Goal: Task Accomplishment & Management: Manage account settings

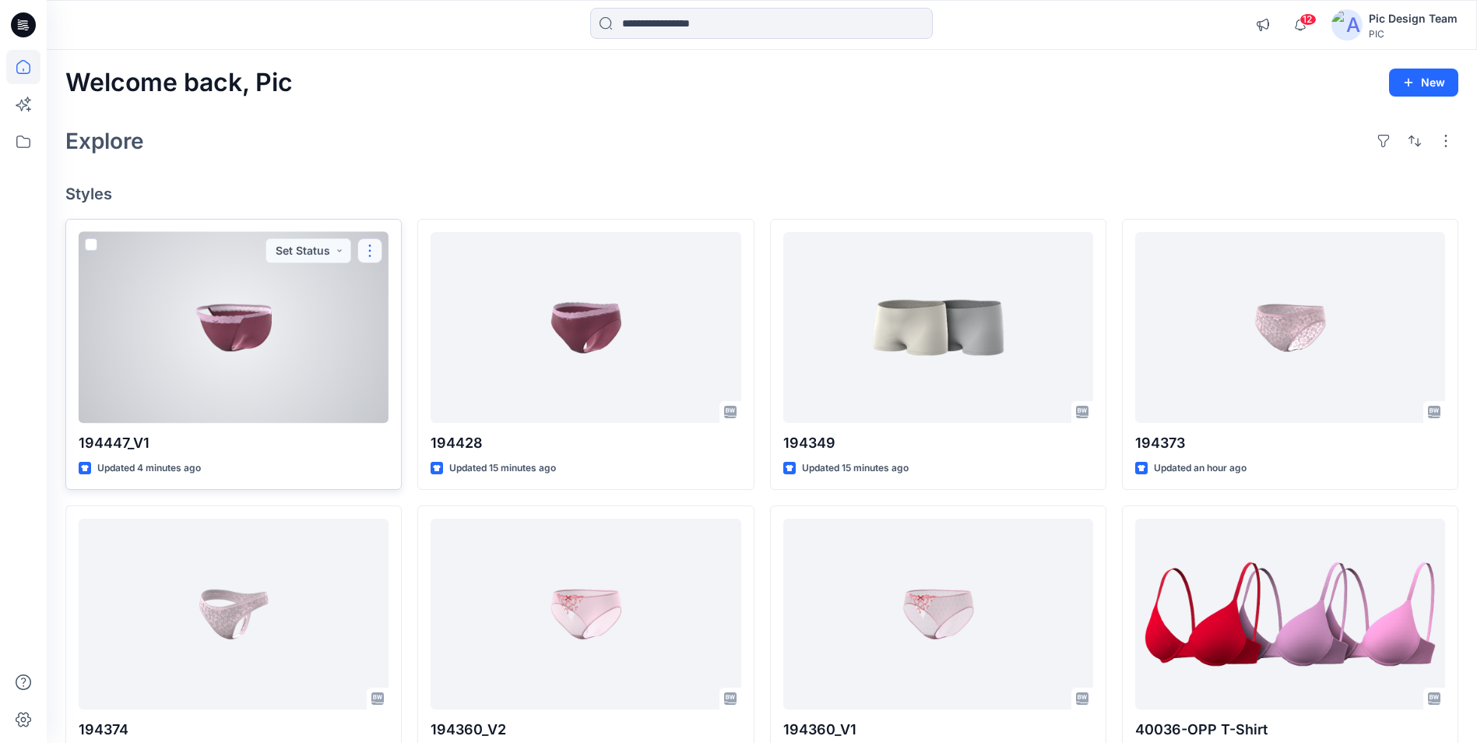
click at [367, 252] on button "button" at bounding box center [369, 250] width 25 height 25
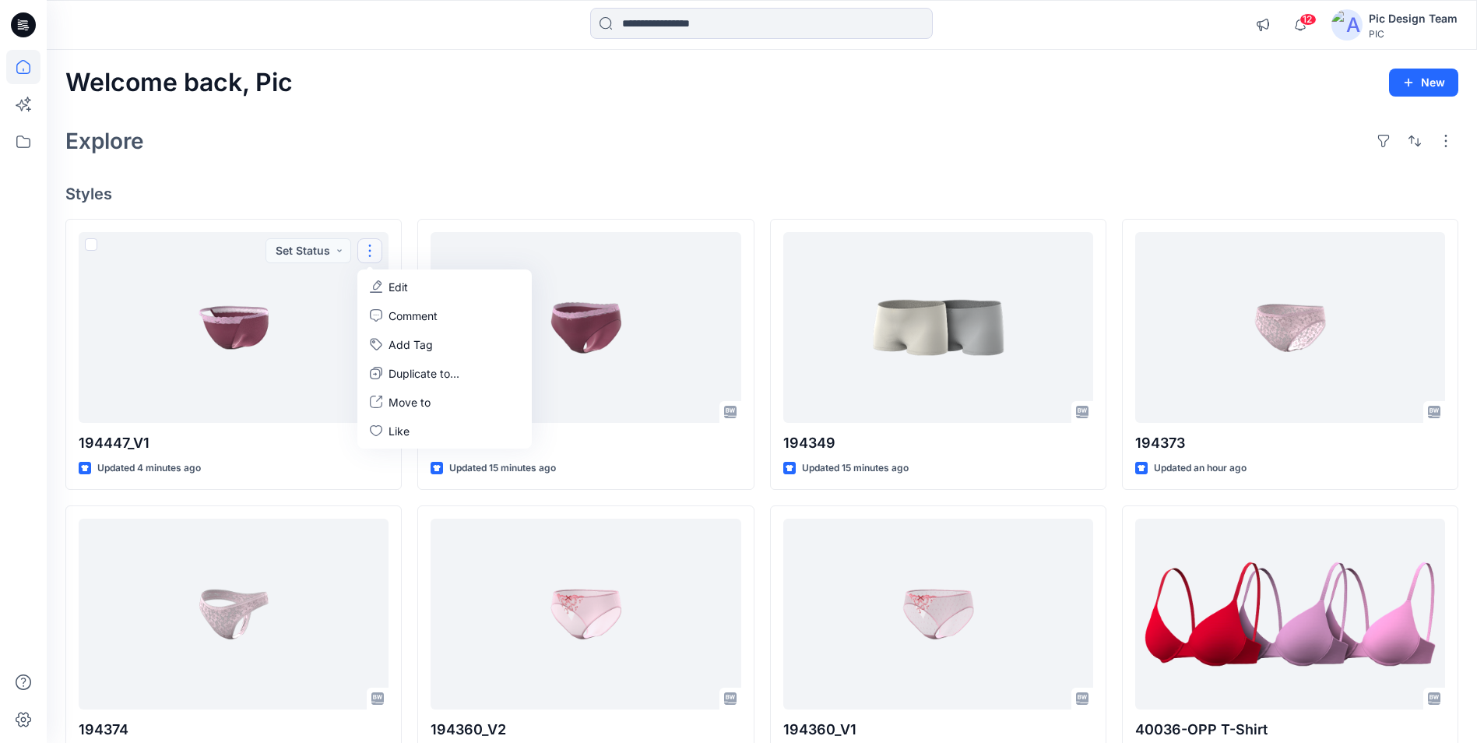
click at [447, 175] on div "Welcome back, Pic New Explore Styles 194447_V1 Updated 4 minutes ago Set Status…" at bounding box center [762, 594] width 1430 height 1088
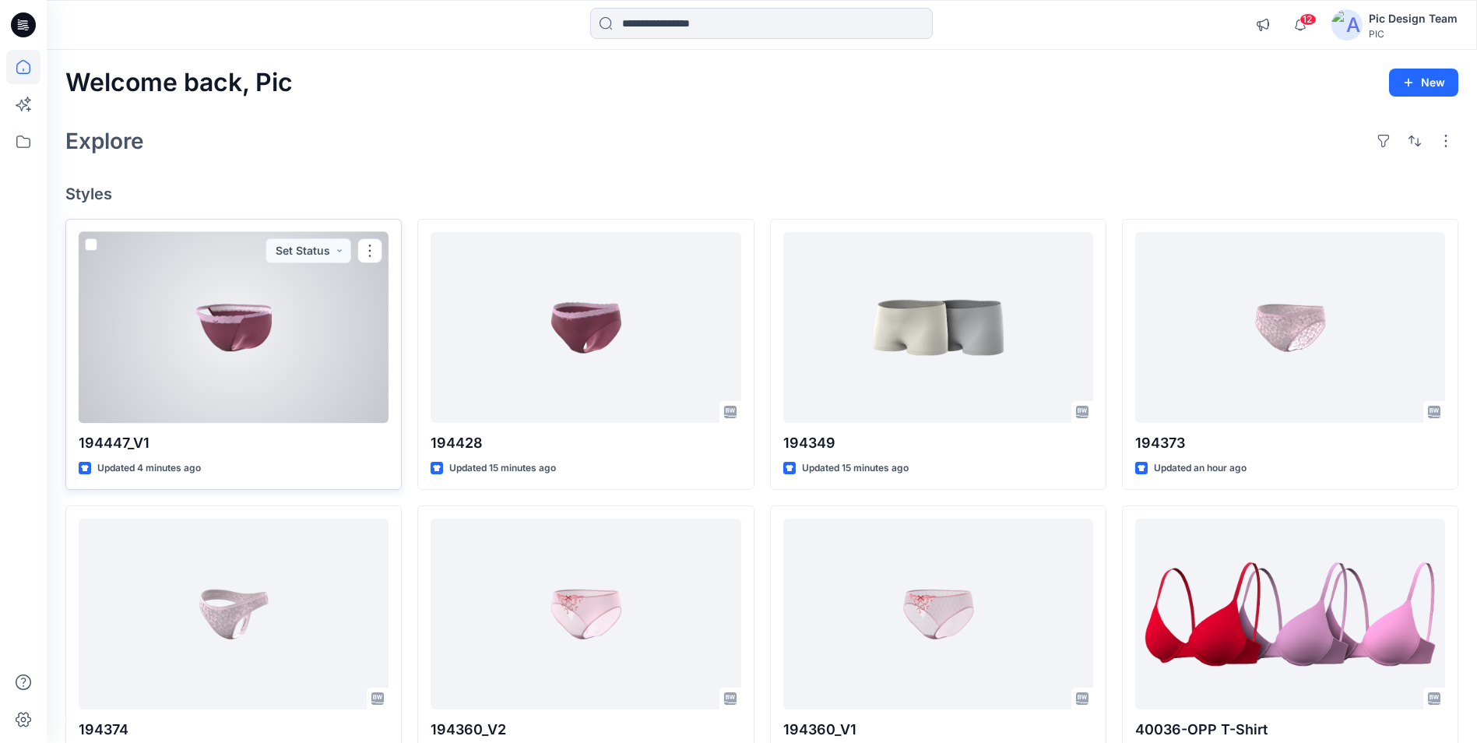
click at [323, 325] on div at bounding box center [234, 327] width 310 height 191
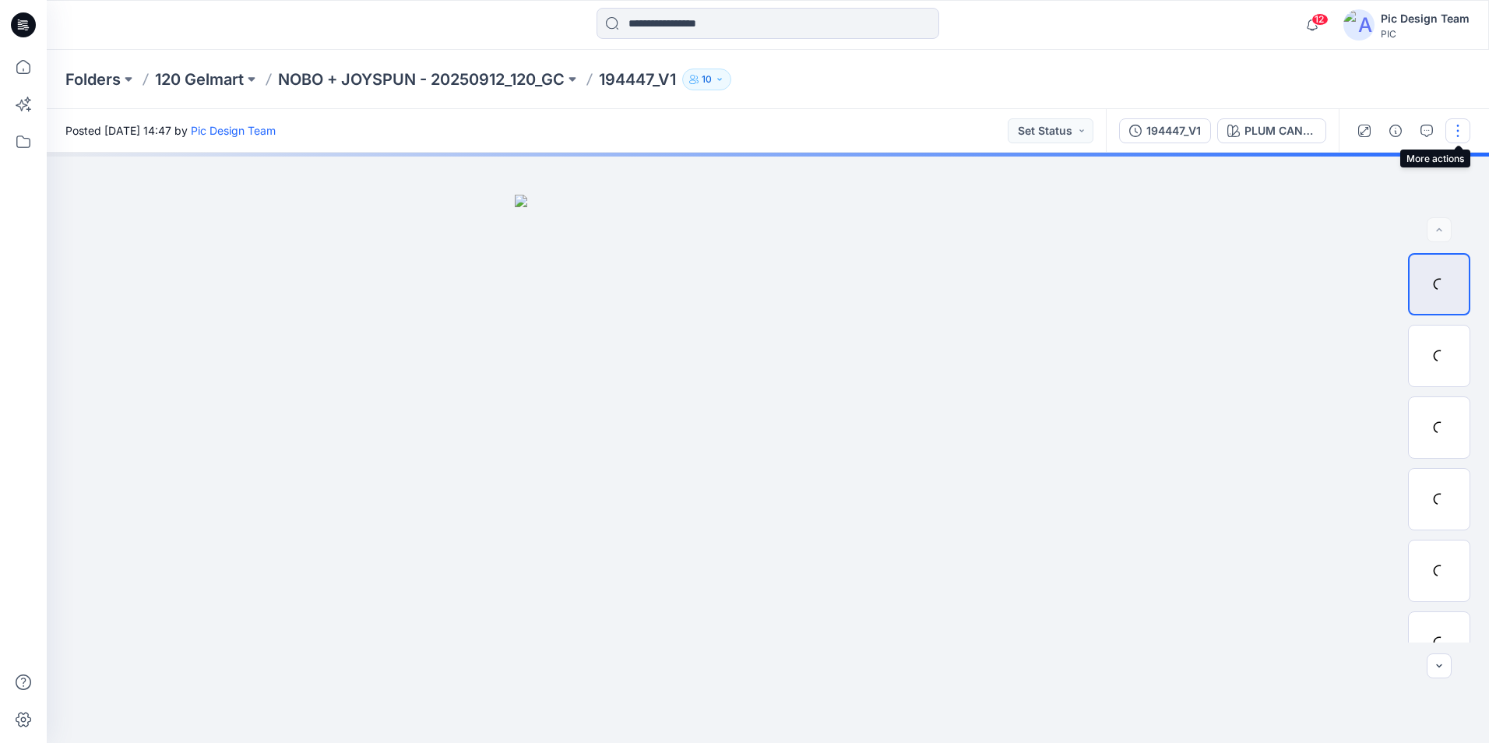
click at [1453, 134] on button "button" at bounding box center [1457, 130] width 25 height 25
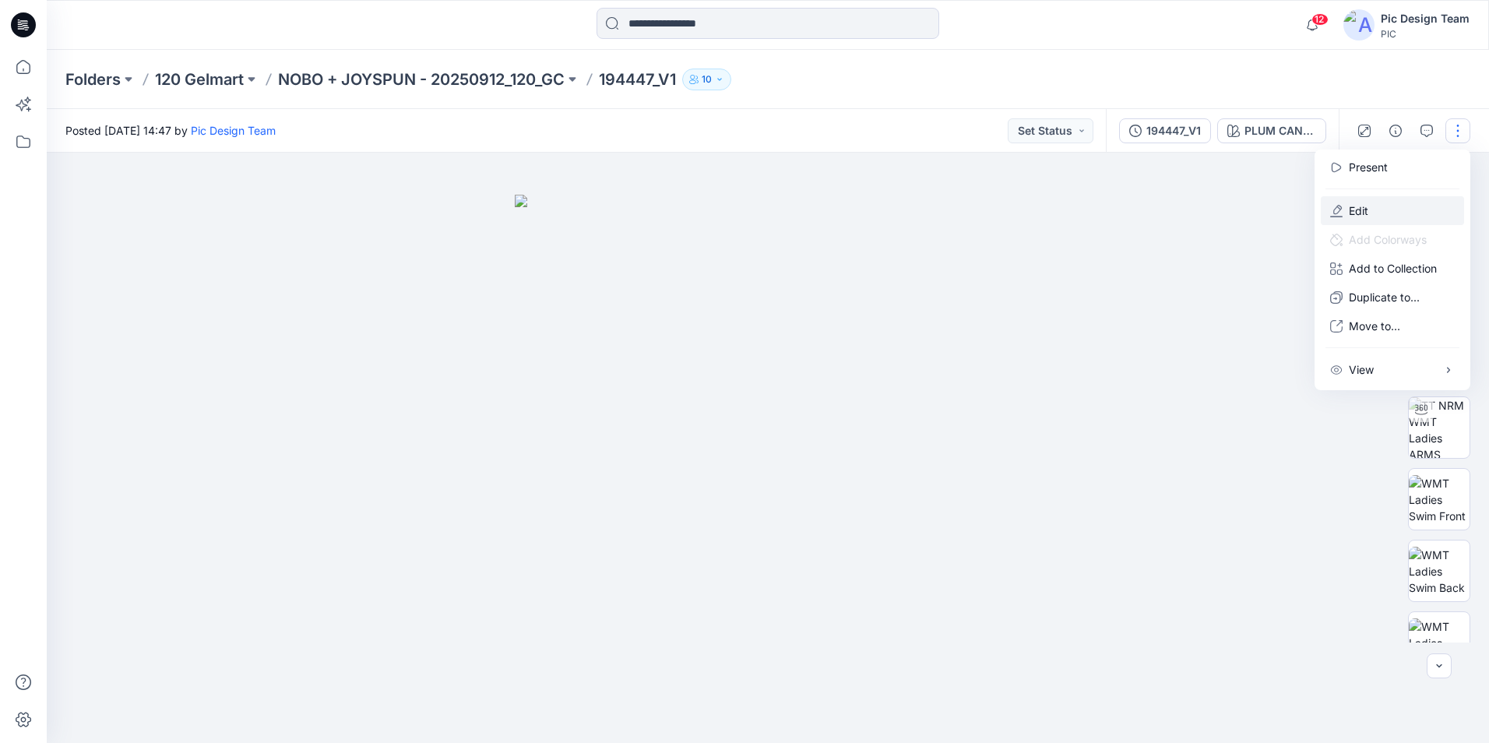
click at [1382, 207] on button "Edit" at bounding box center [1391, 210] width 143 height 29
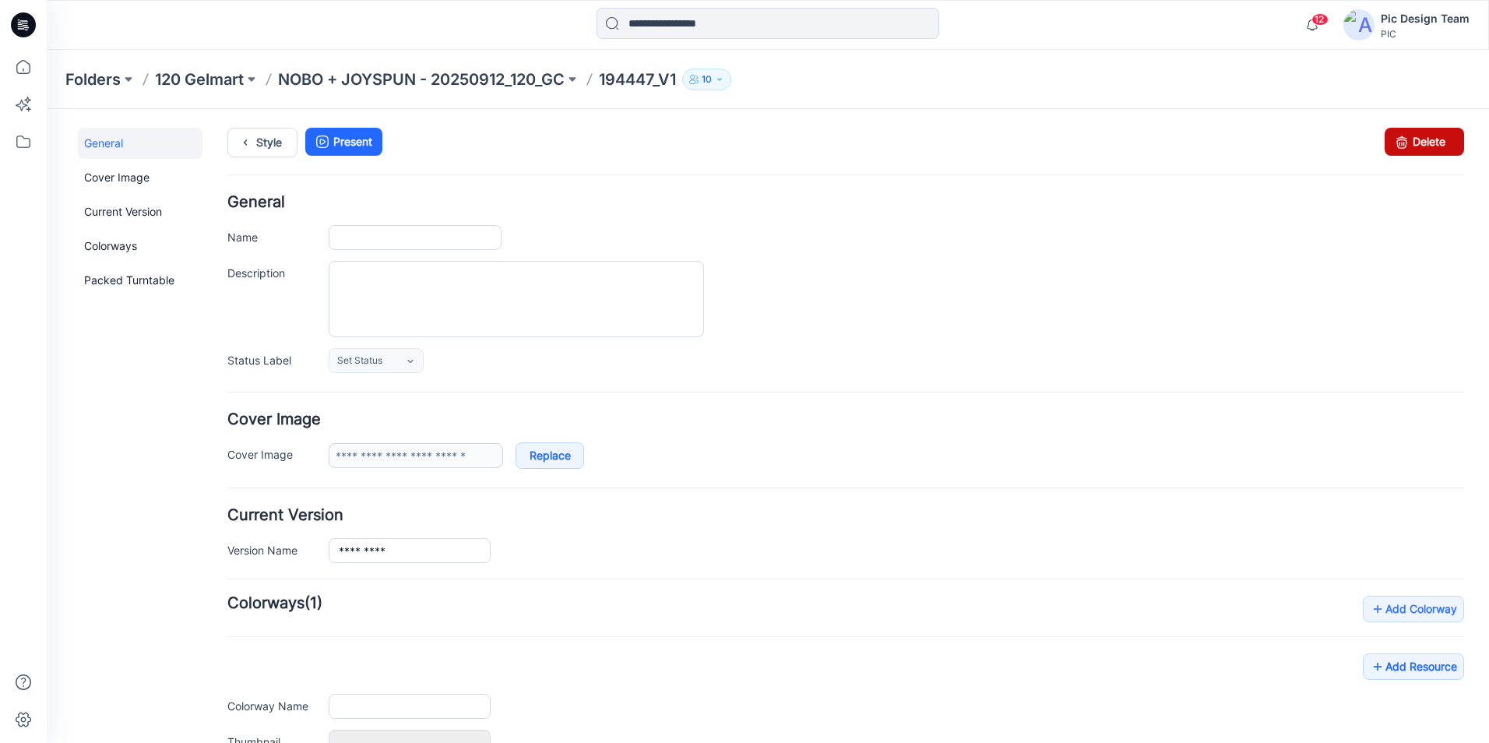
click at [1429, 144] on link "Delete" at bounding box center [1423, 142] width 79 height 28
type input "*********"
type input "**********"
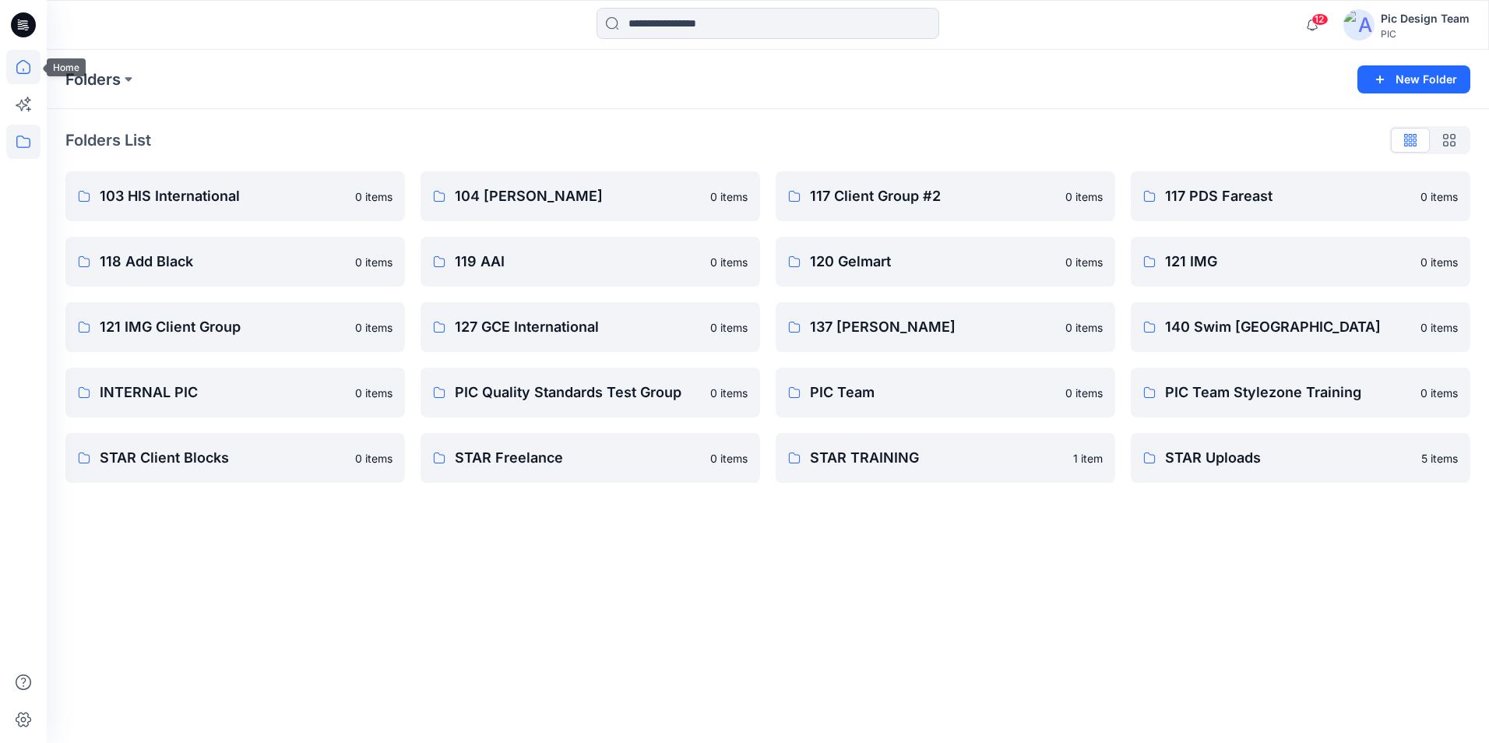
click at [26, 63] on icon at bounding box center [23, 67] width 34 height 34
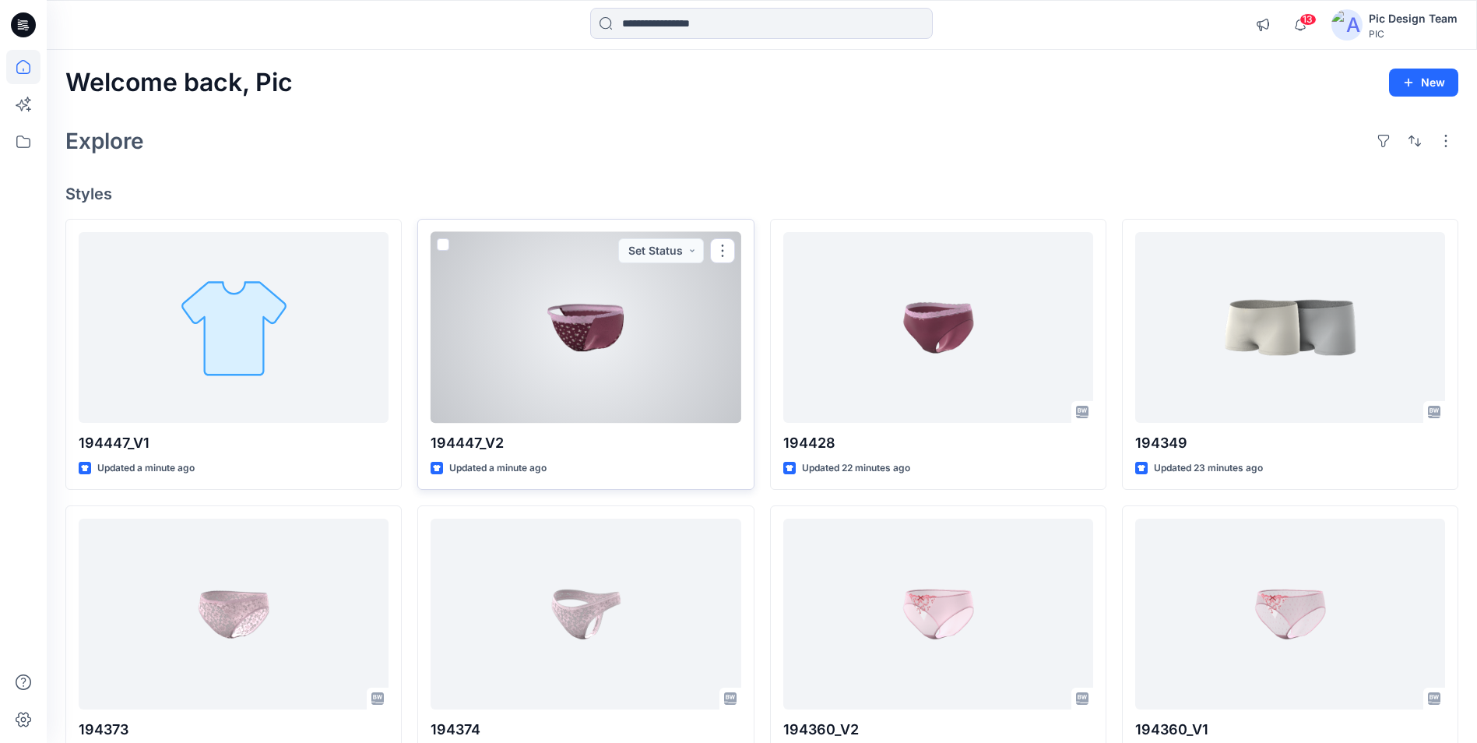
click at [573, 269] on div at bounding box center [586, 327] width 310 height 191
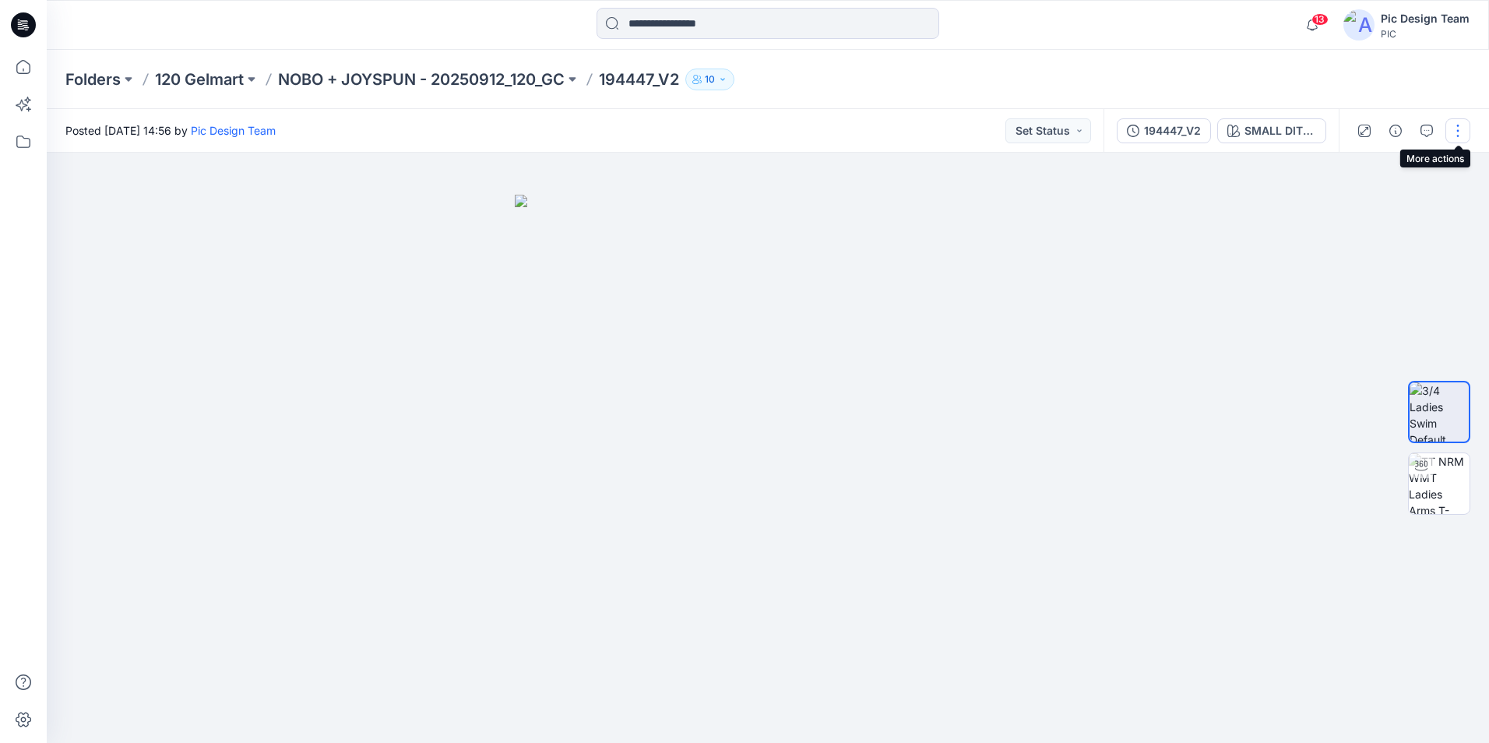
click at [1453, 132] on button "button" at bounding box center [1457, 130] width 25 height 25
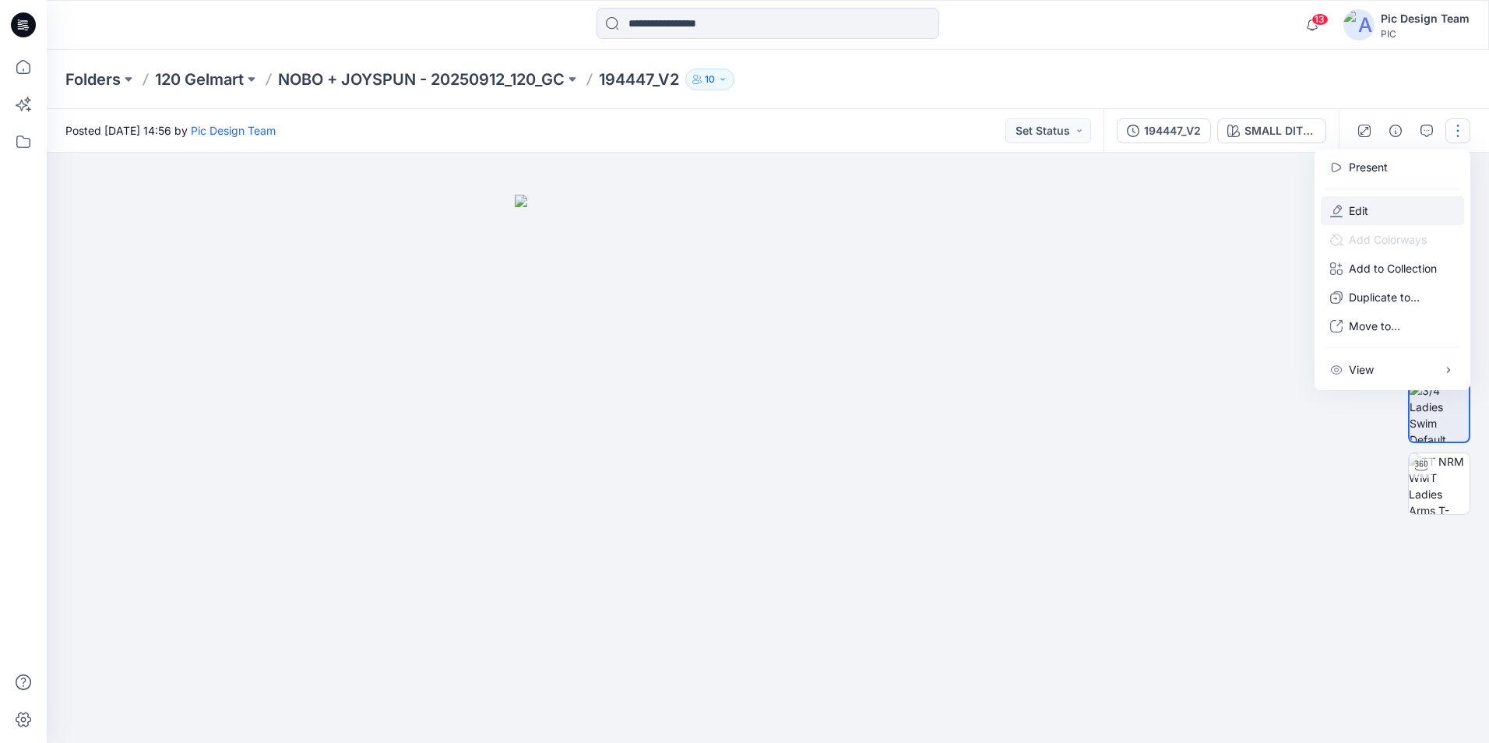
click at [1402, 203] on button "Edit" at bounding box center [1391, 210] width 143 height 29
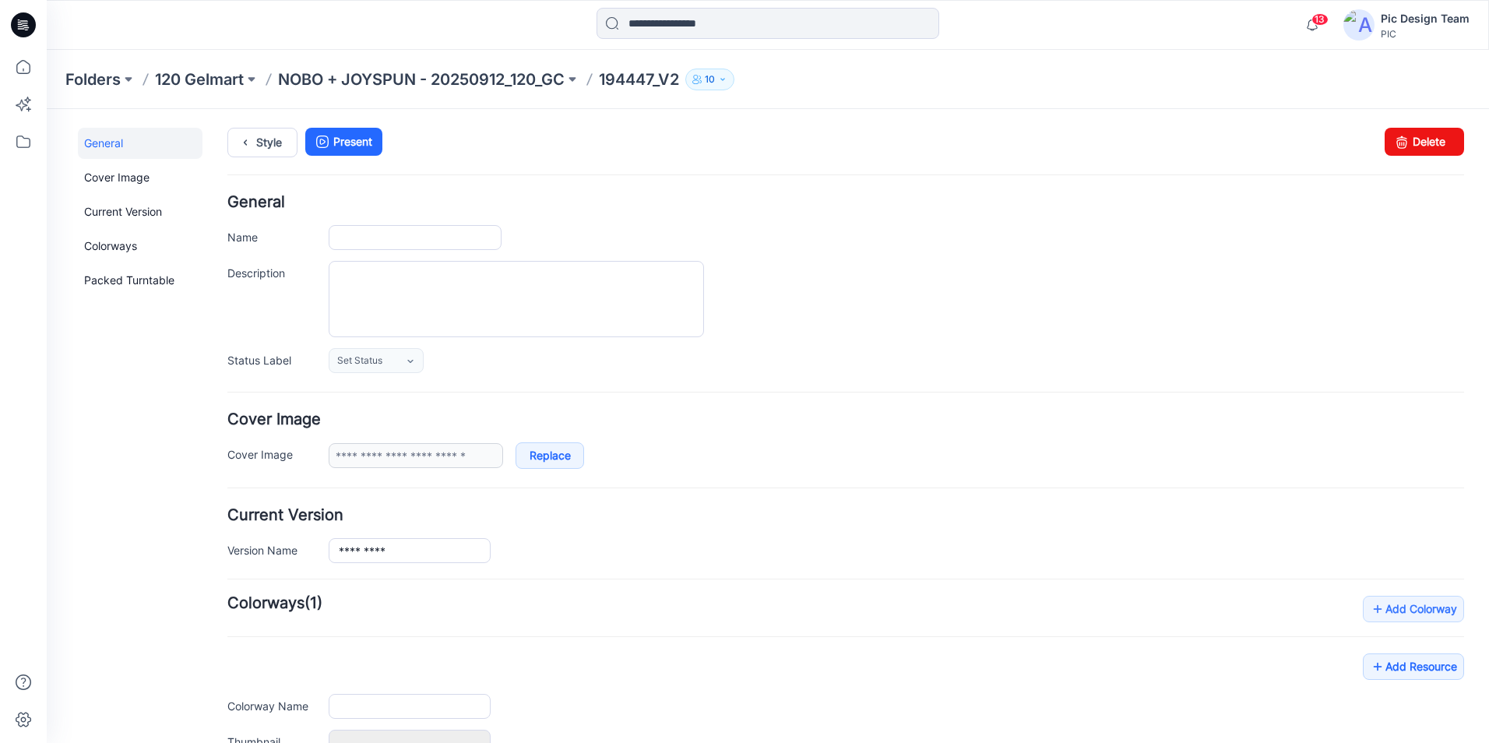
type input "*********"
type input "**********"
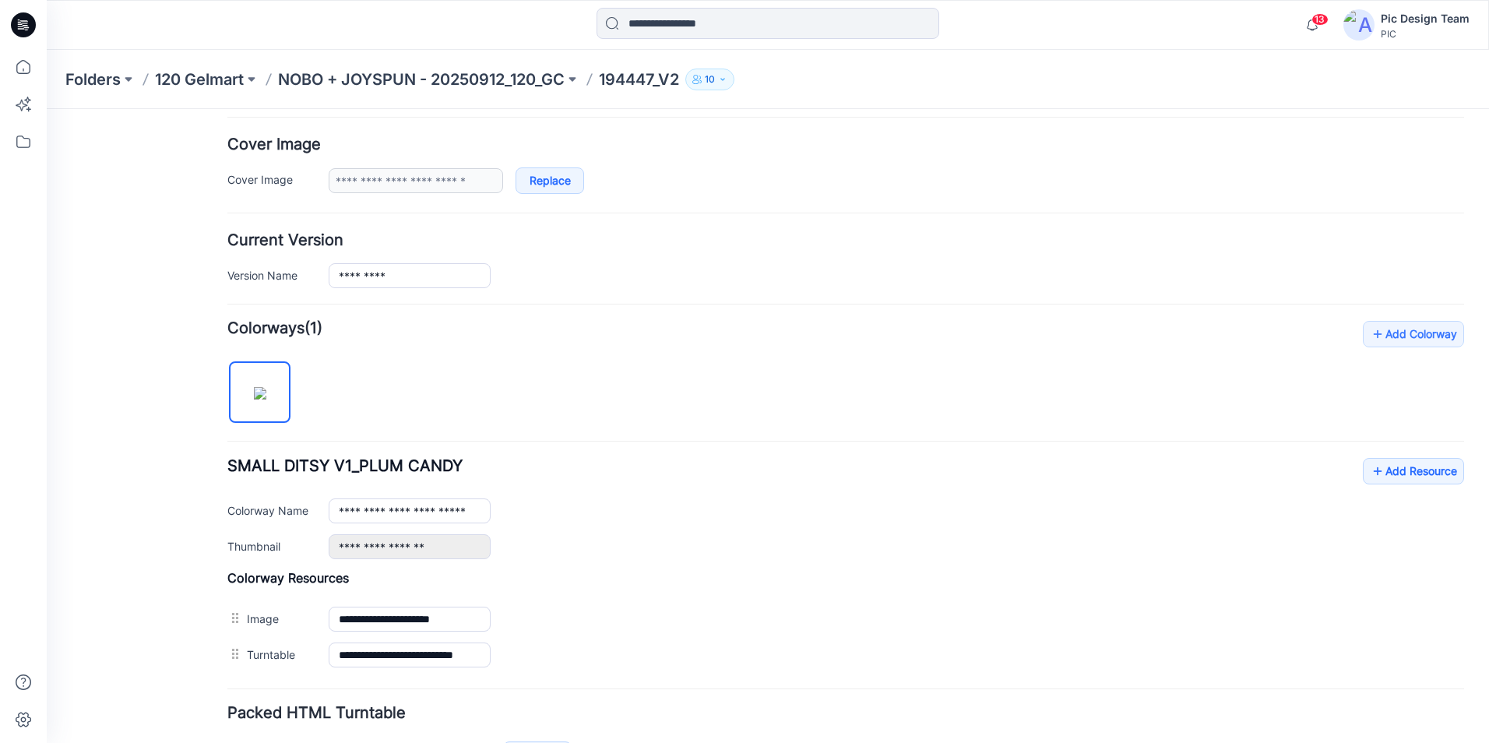
scroll to position [383, 0]
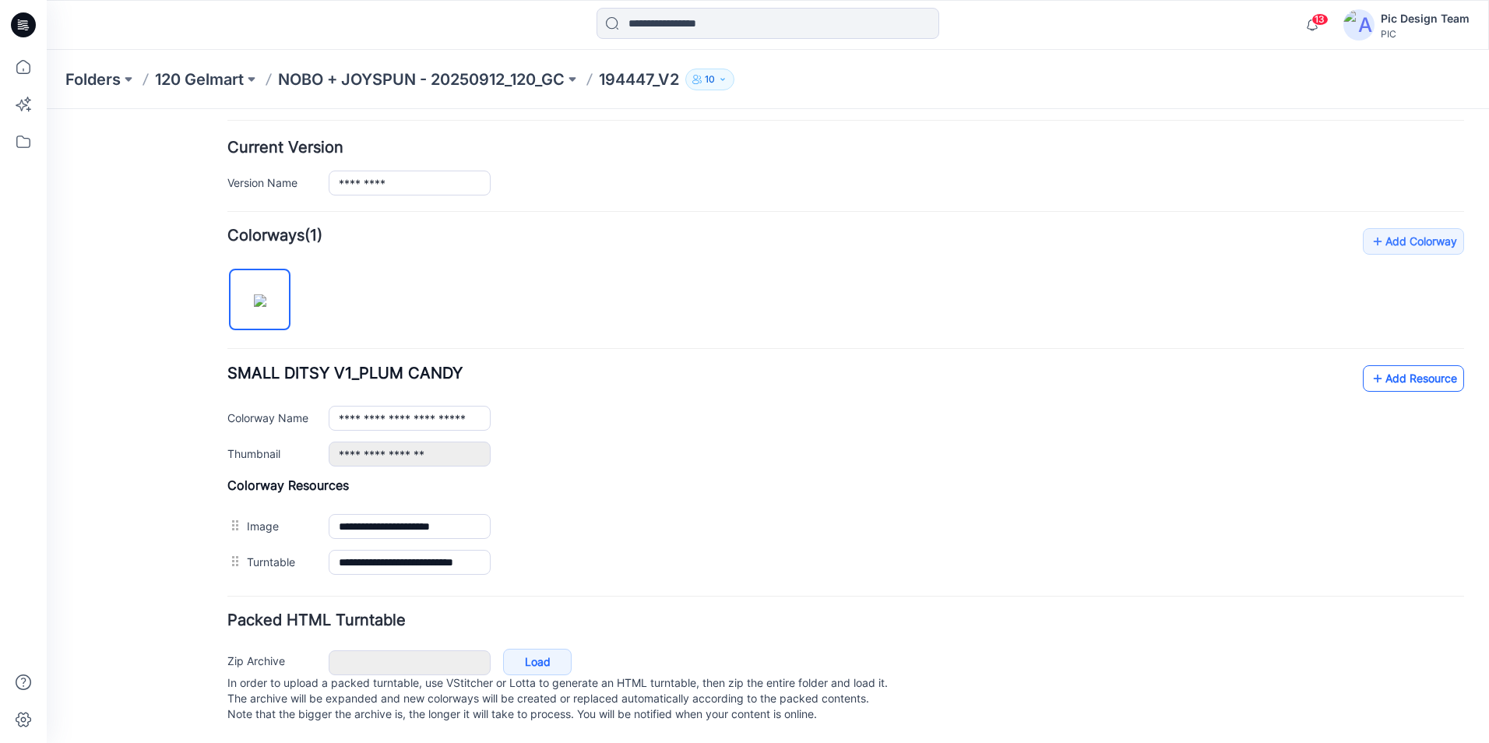
click at [1383, 365] on link "Add Resource" at bounding box center [1412, 378] width 101 height 26
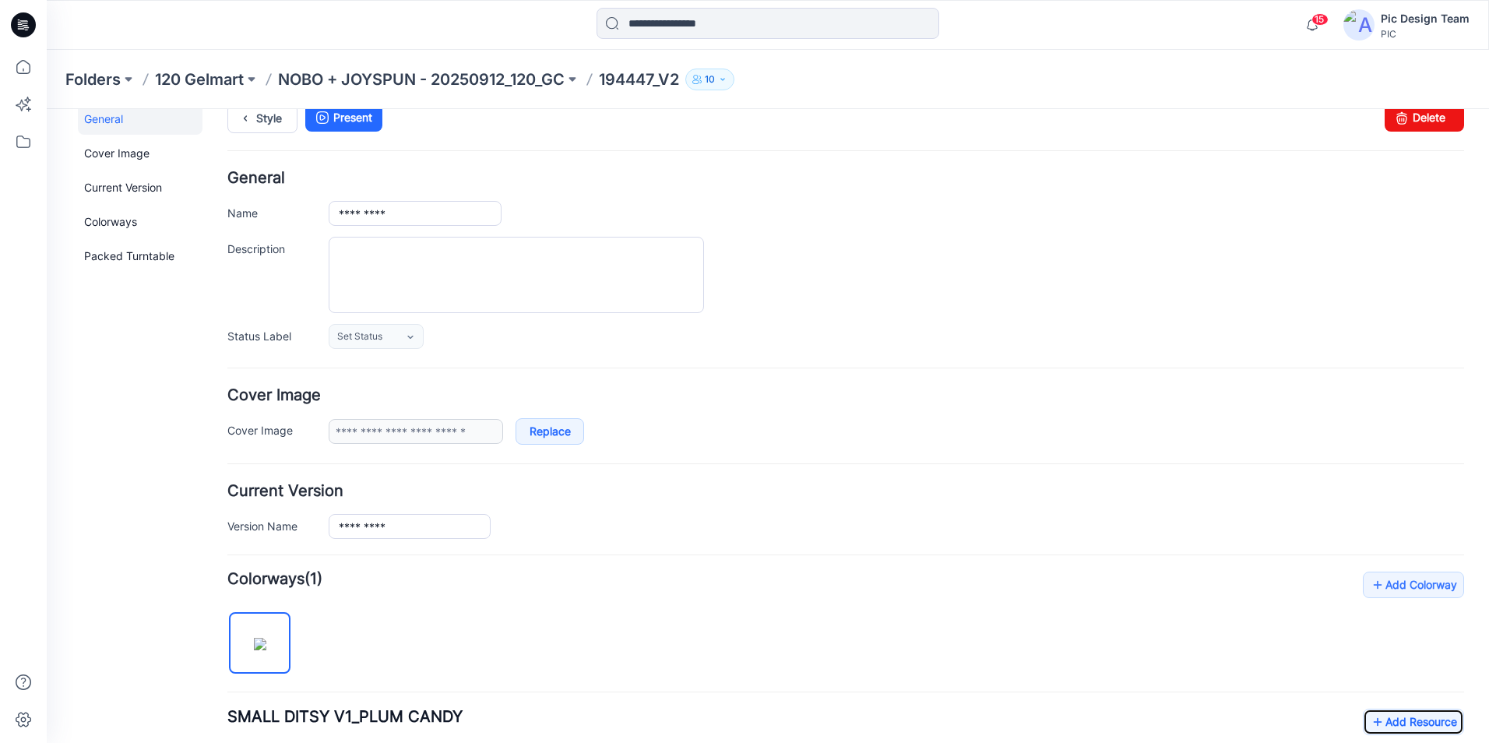
scroll to position [0, 0]
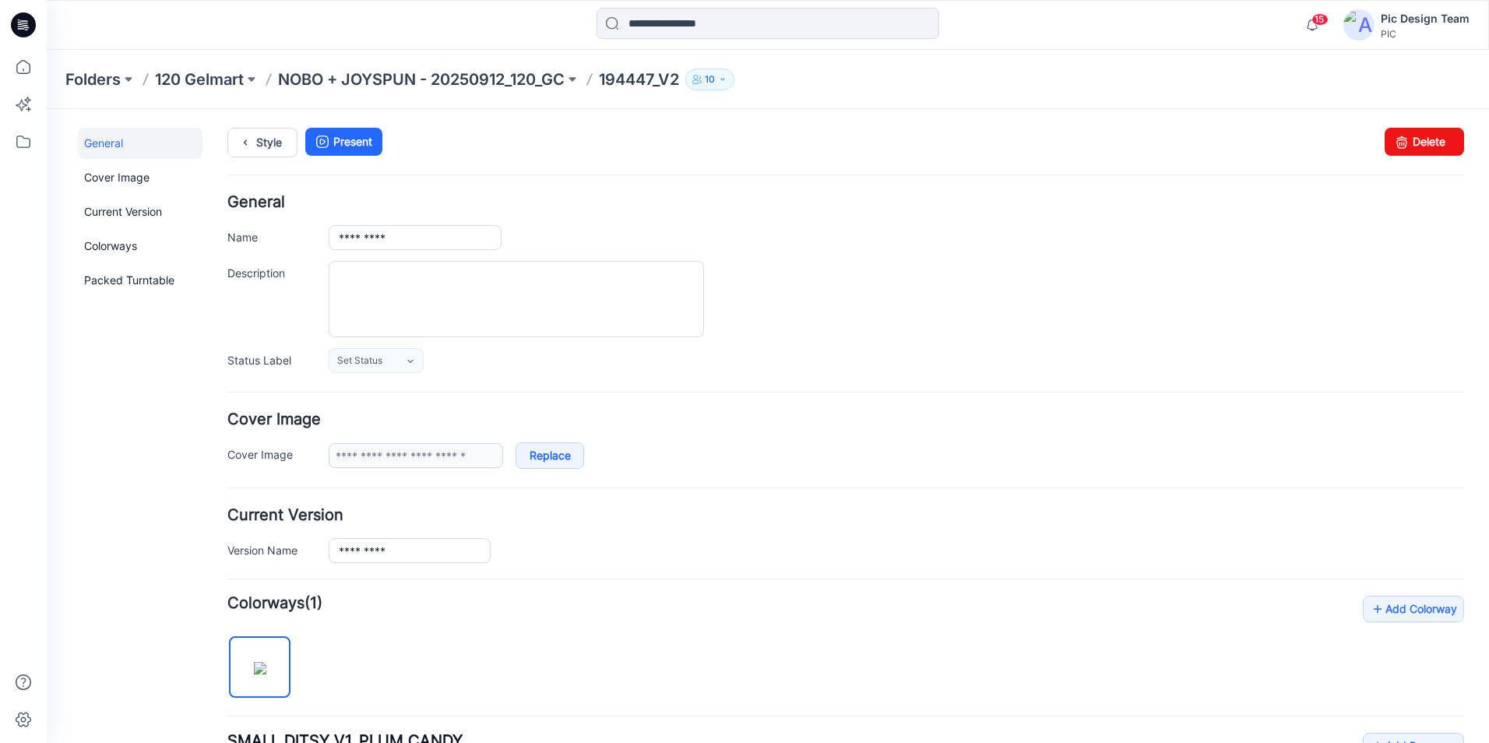
click at [650, 79] on p "194447_V2" at bounding box center [639, 80] width 80 height 22
click at [551, 81] on p "NOBO + JOYSPUN - 20250912_120_GC" at bounding box center [421, 80] width 286 height 22
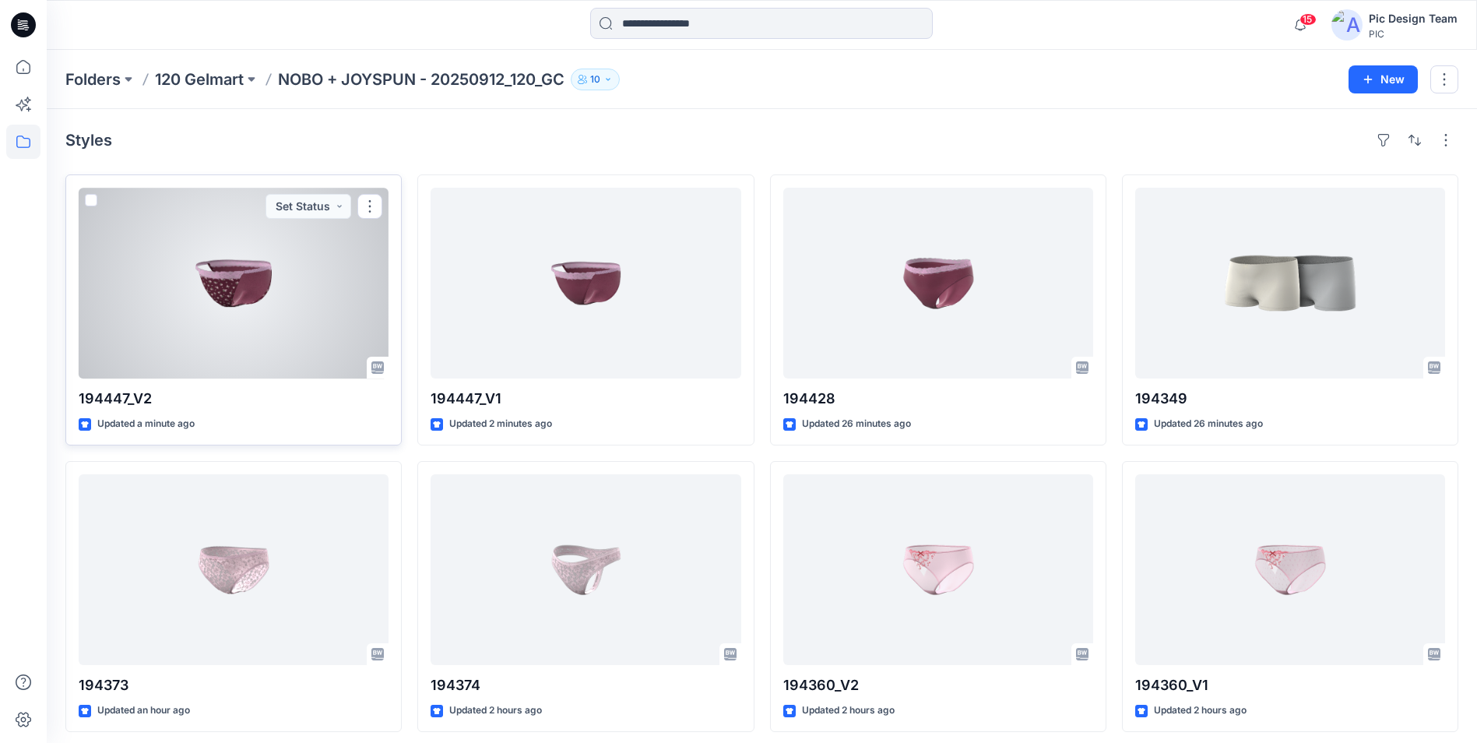
click at [343, 331] on div at bounding box center [234, 283] width 310 height 191
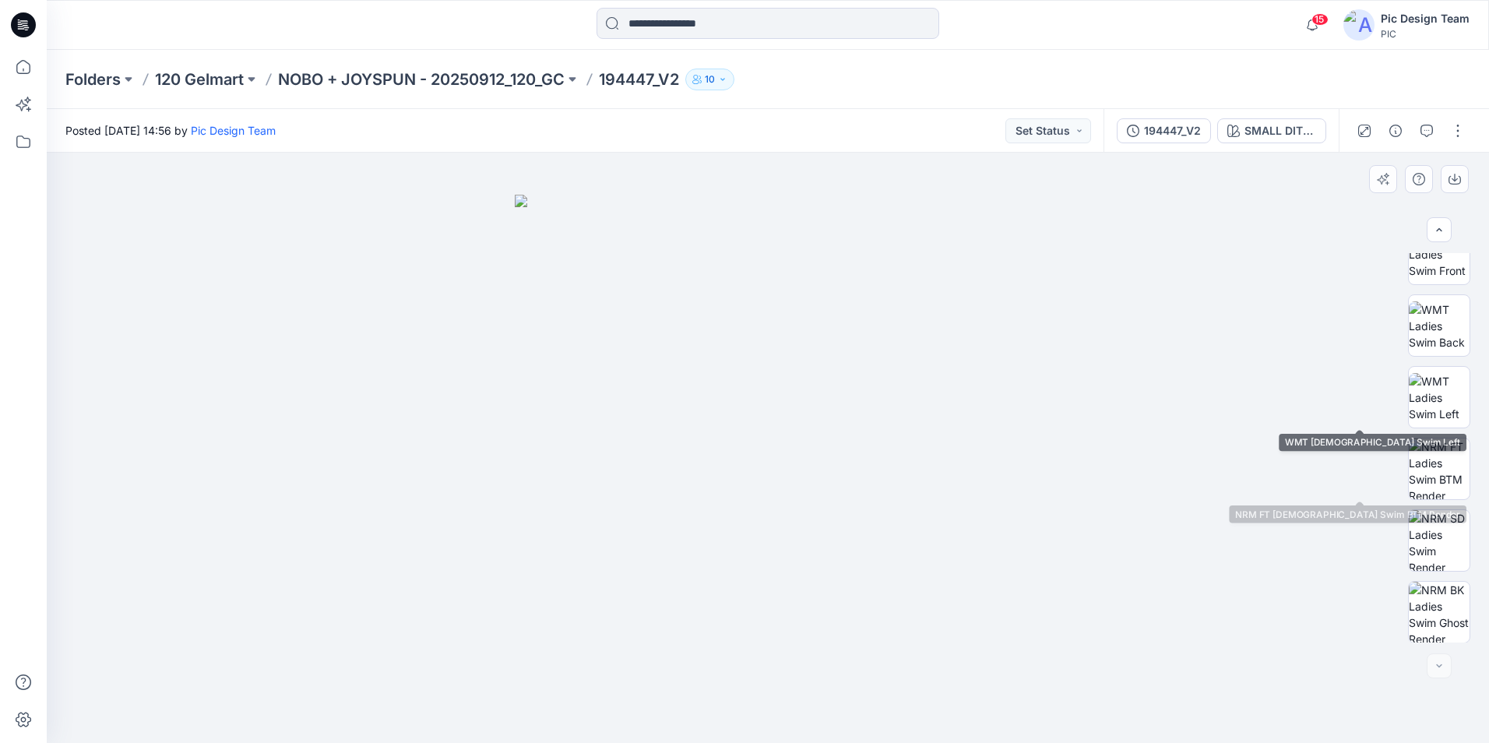
scroll to position [318, 0]
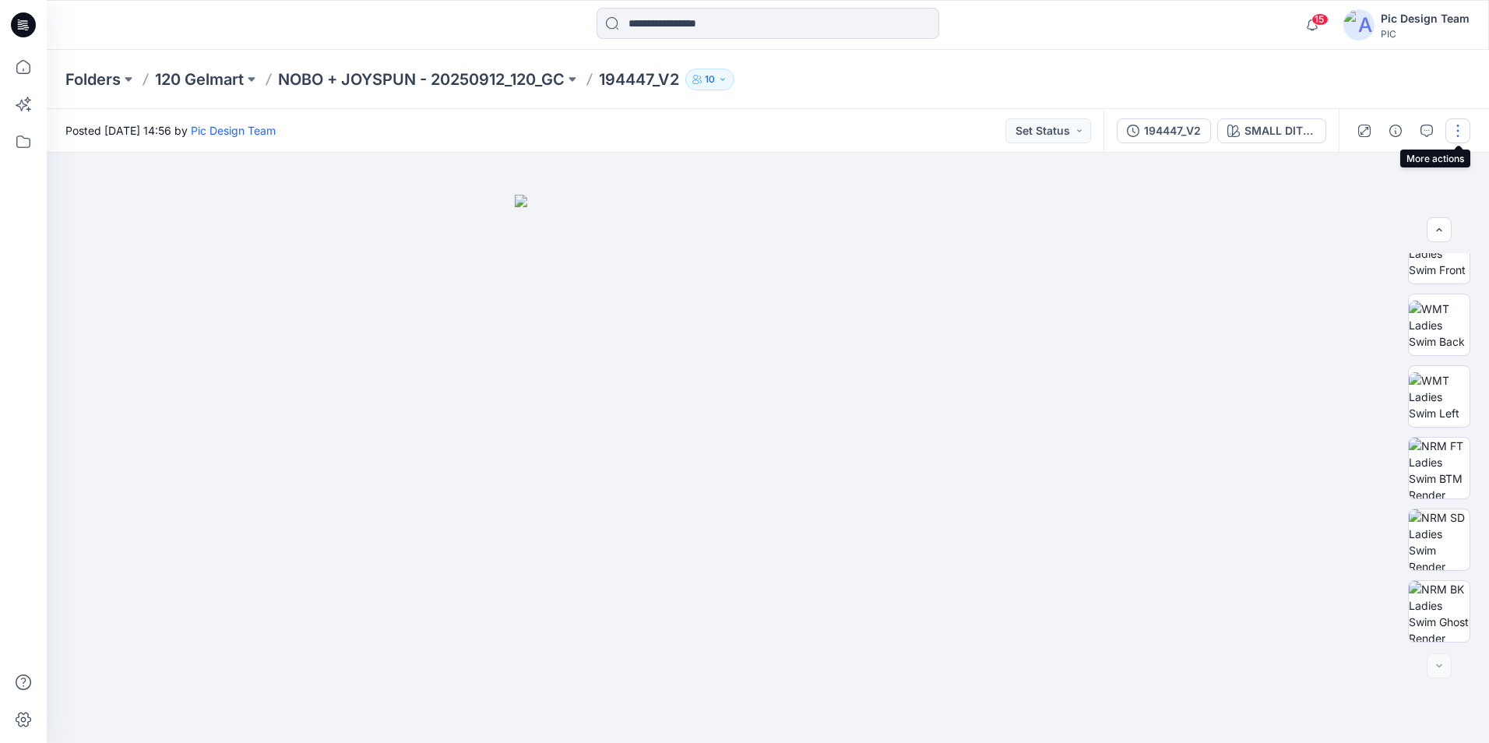
click at [1458, 133] on button "button" at bounding box center [1457, 130] width 25 height 25
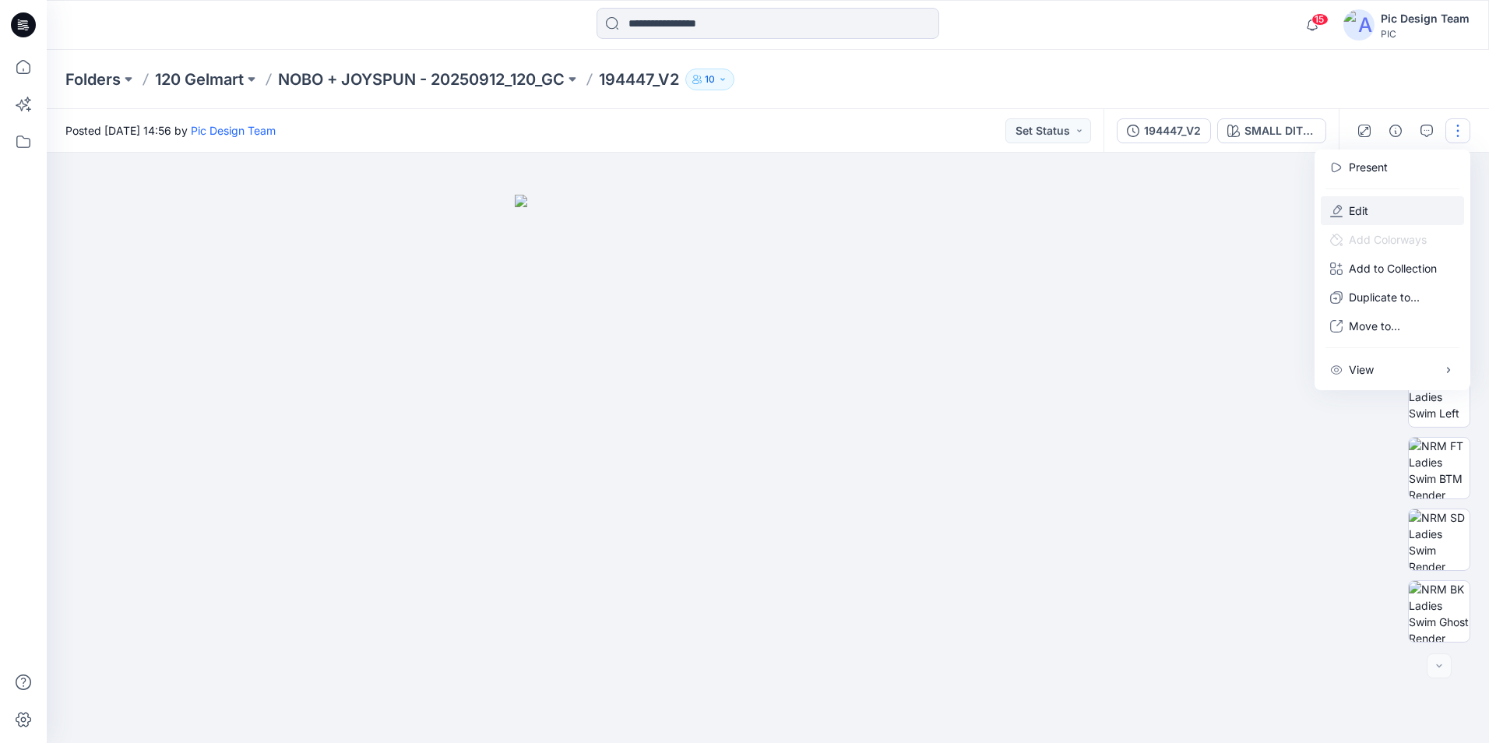
click at [1398, 214] on button "Edit" at bounding box center [1391, 210] width 143 height 29
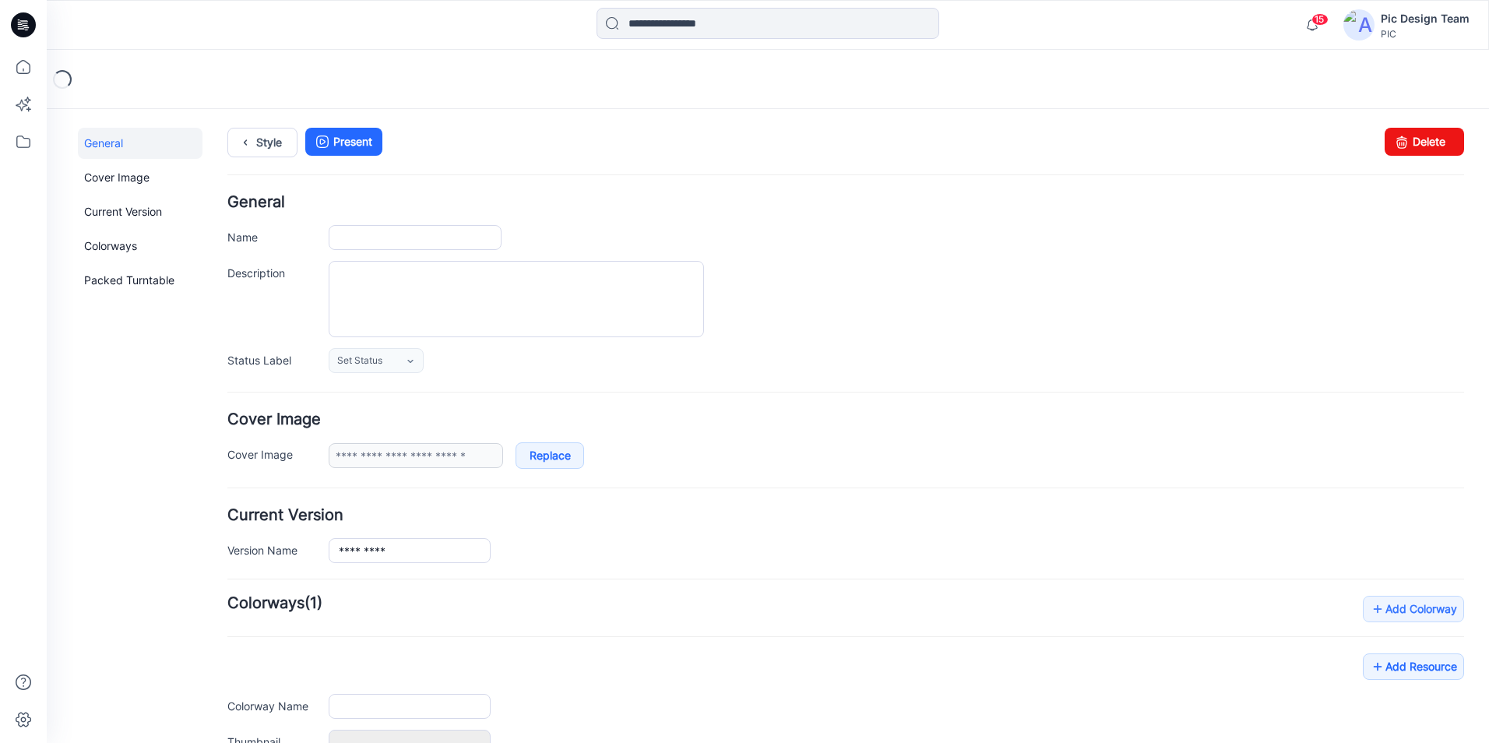
type input "*********"
type input "**********"
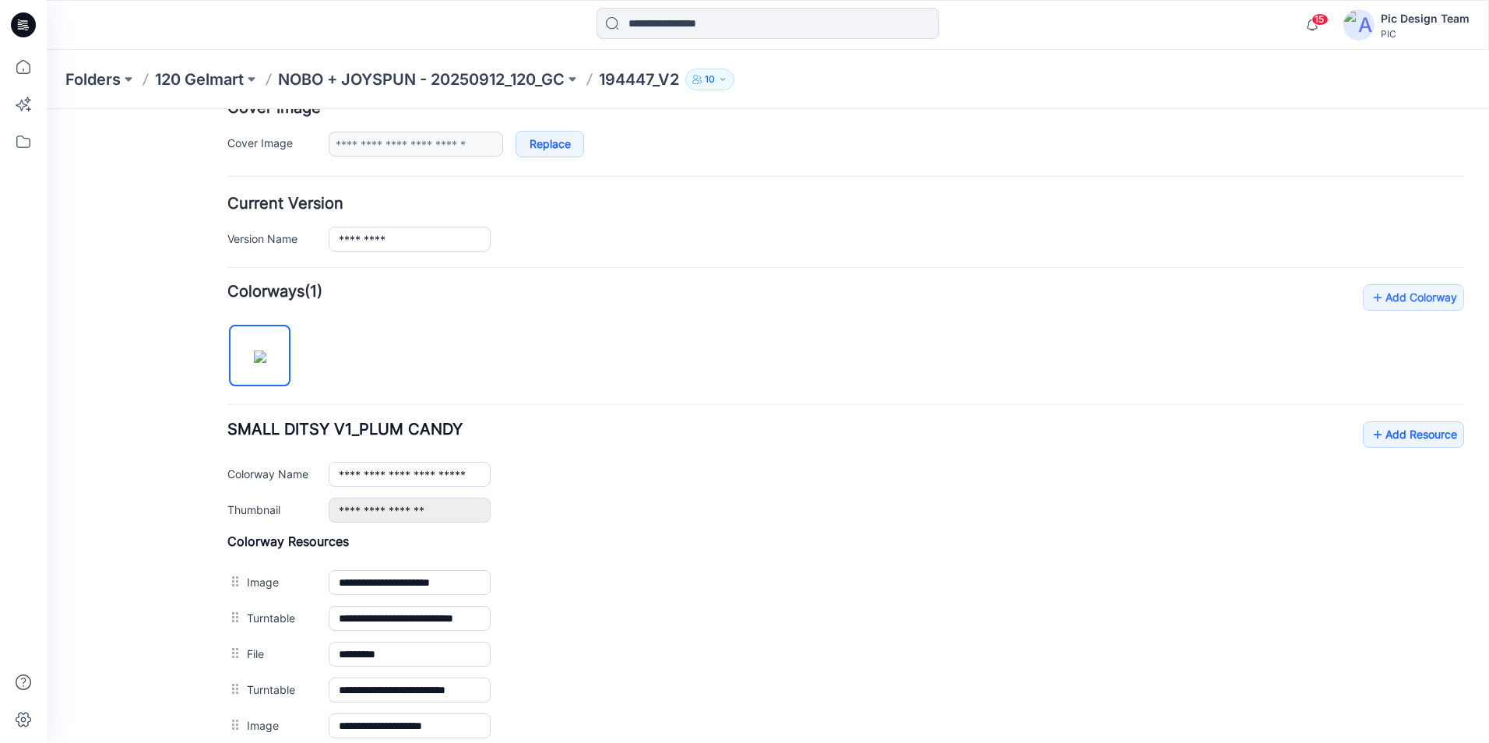
scroll to position [670, 0]
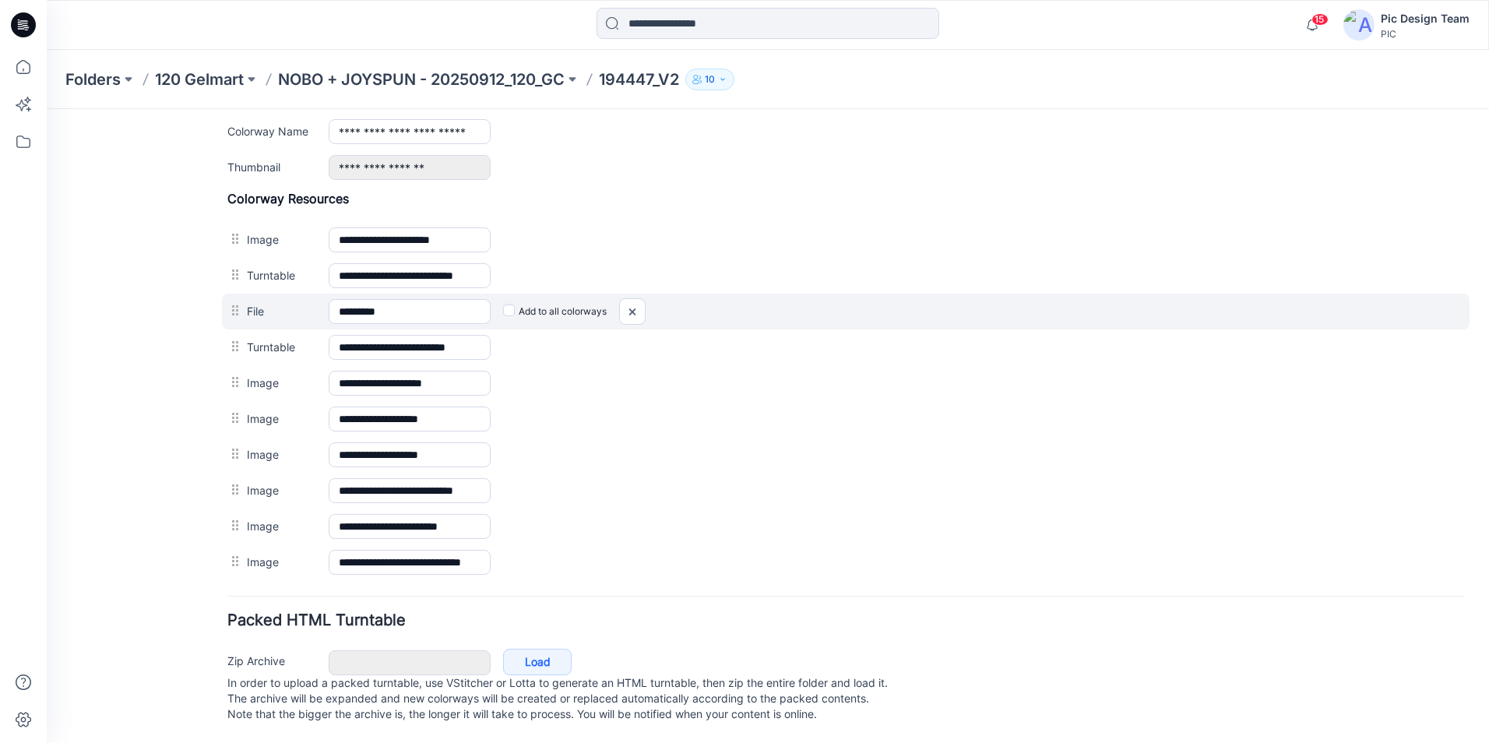
drag, startPoint x: 313, startPoint y: 337, endPoint x: 317, endPoint y: 280, distance: 57.0
click at [317, 280] on div "**********" at bounding box center [845, 385] width 1236 height 389
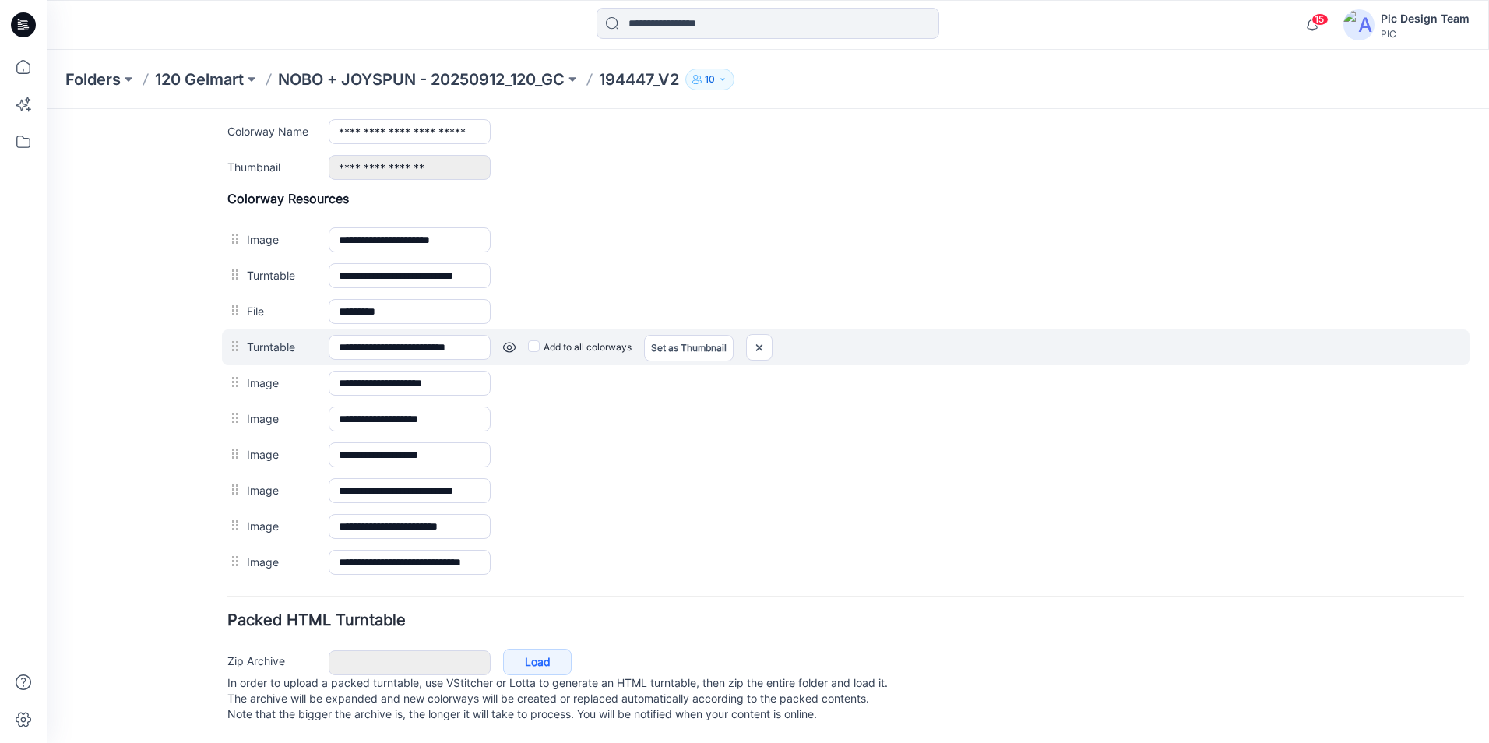
drag, startPoint x: 278, startPoint y: 300, endPoint x: 298, endPoint y: 346, distance: 50.2
click at [298, 346] on div "**********" at bounding box center [845, 385] width 1236 height 389
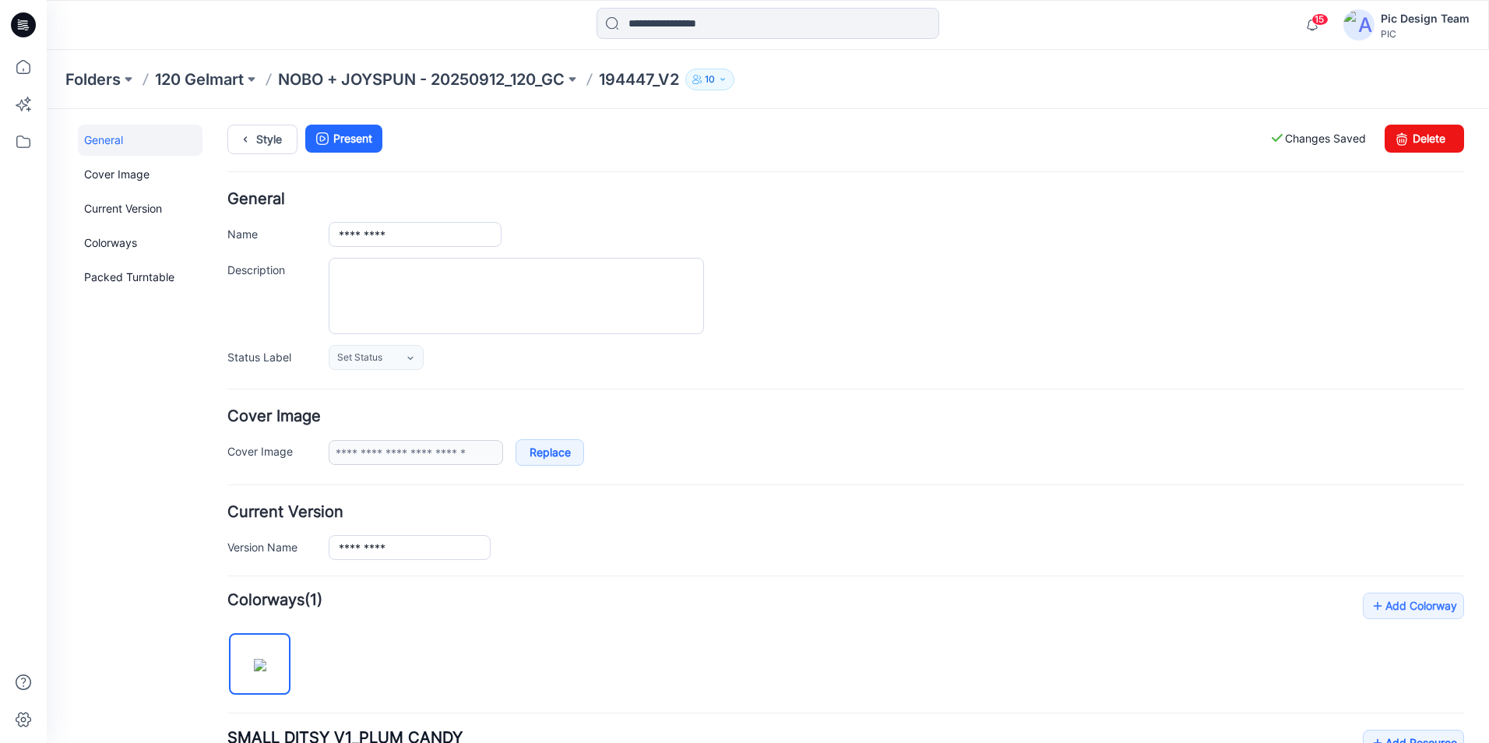
scroll to position [0, 0]
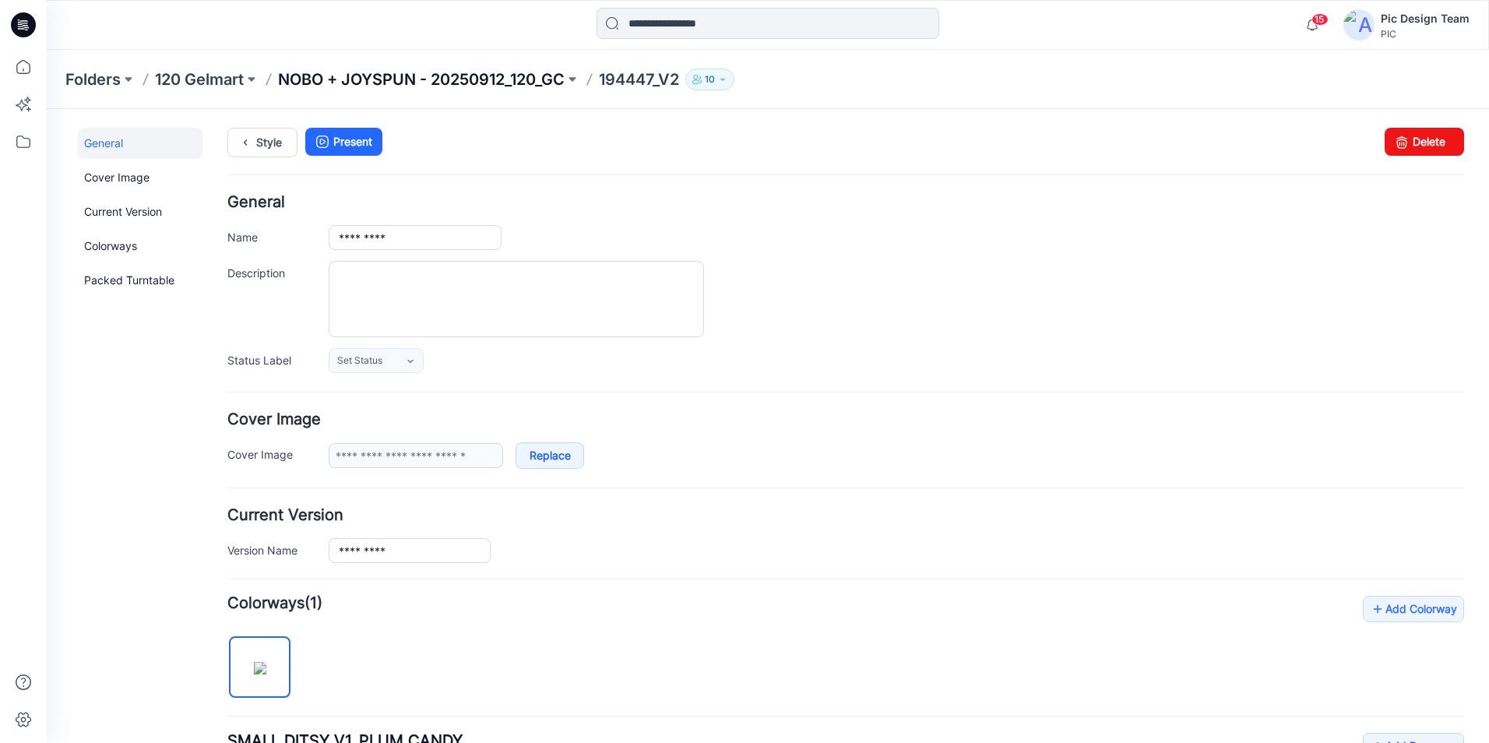
click at [479, 79] on p "NOBO + JOYSPUN - 20250912_120_GC" at bounding box center [421, 80] width 286 height 22
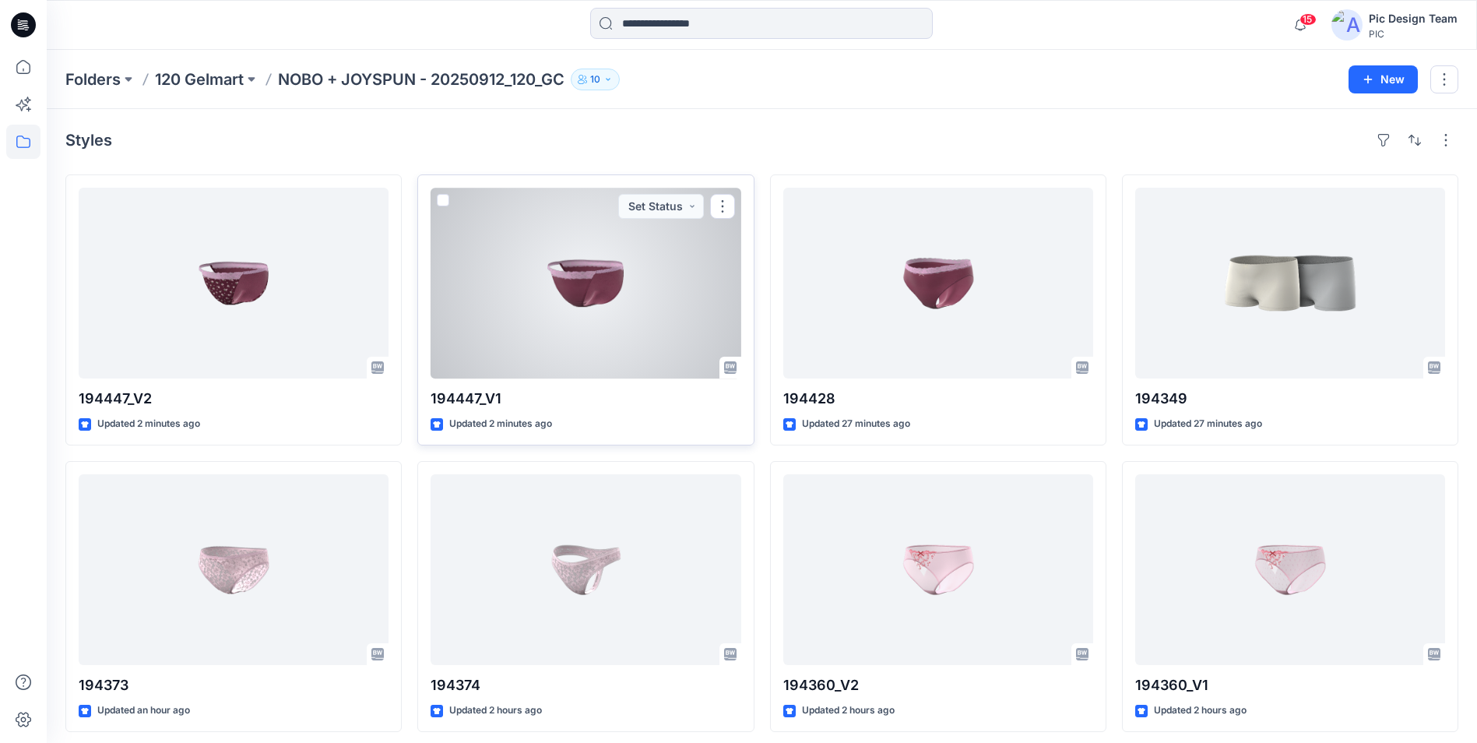
click at [576, 330] on div at bounding box center [586, 283] width 310 height 191
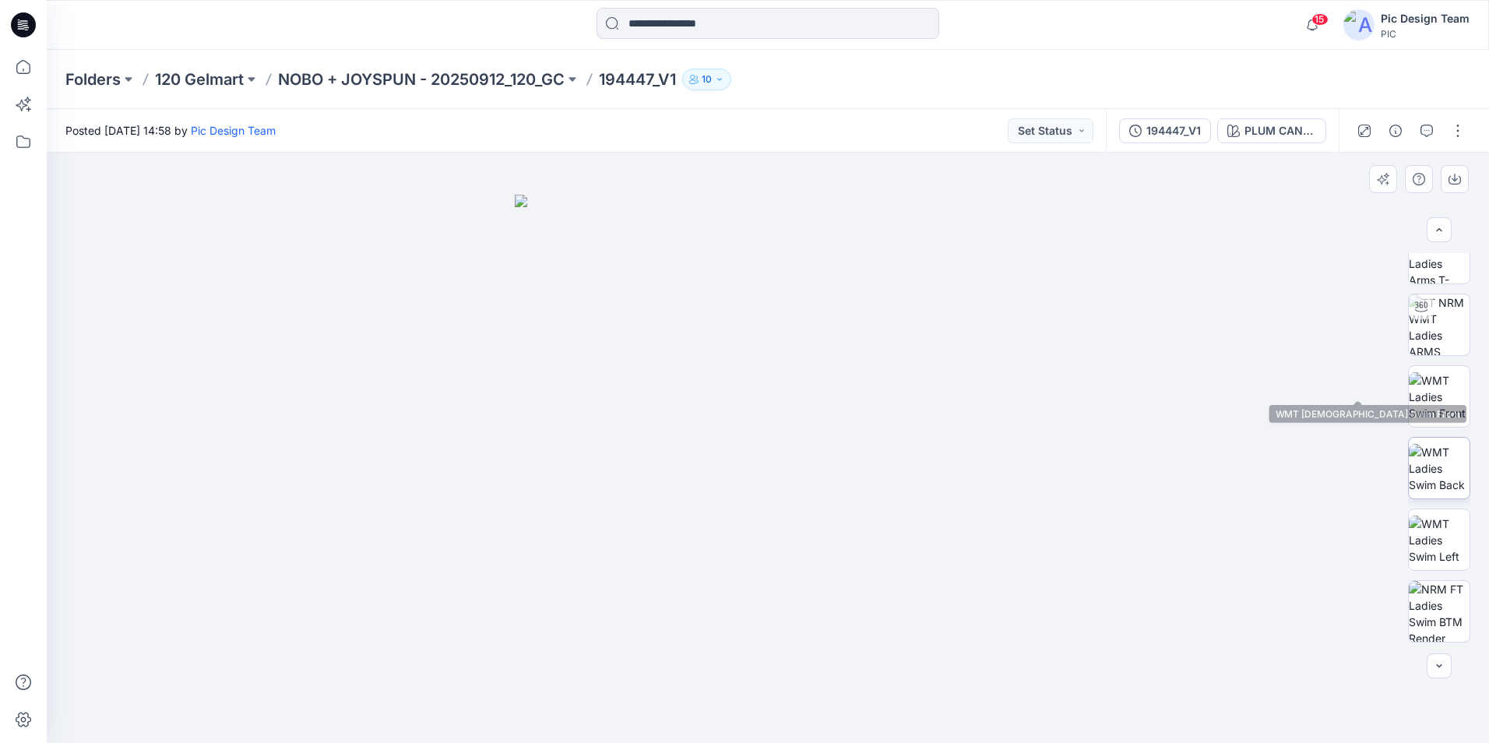
scroll to position [246, 0]
click at [1461, 132] on button "button" at bounding box center [1457, 130] width 25 height 25
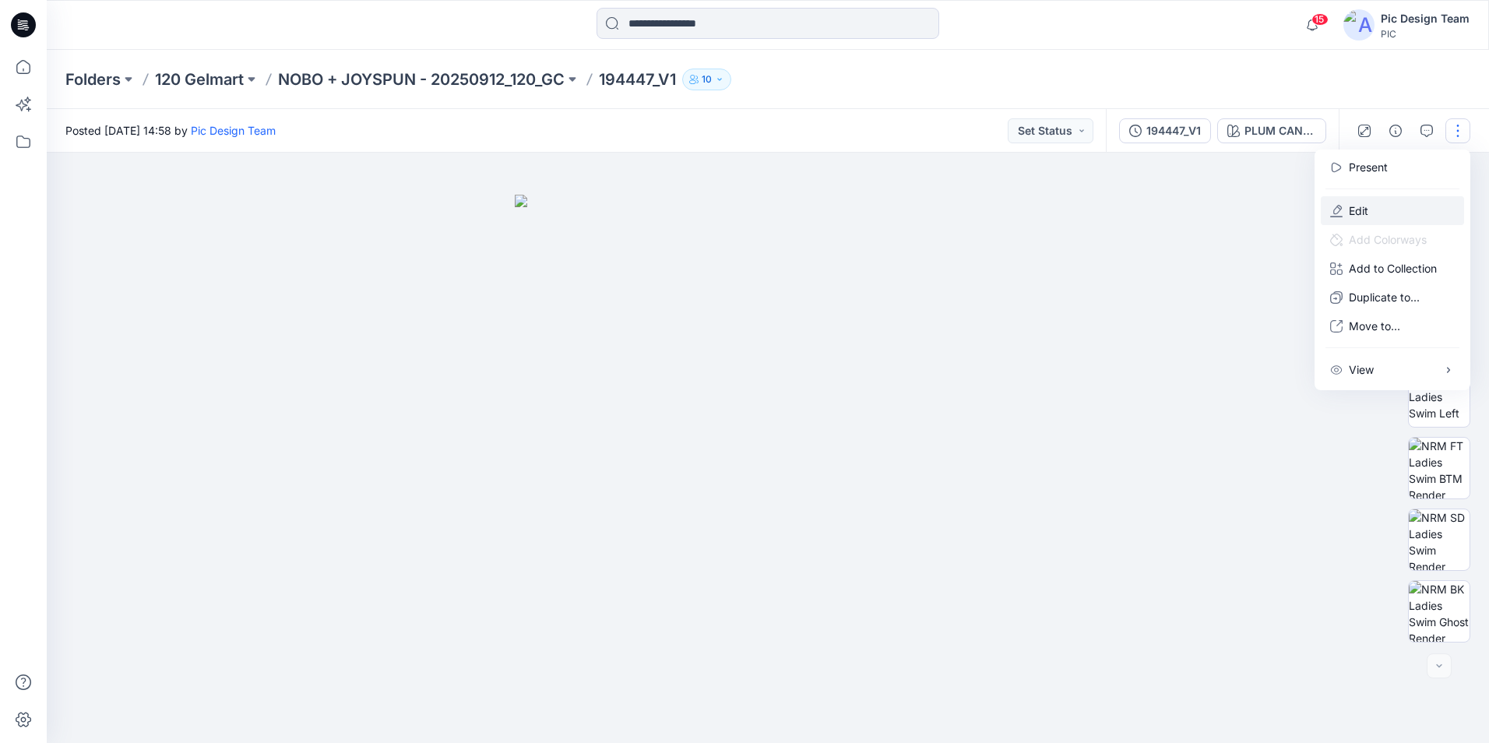
click at [1416, 211] on button "Edit" at bounding box center [1391, 210] width 143 height 29
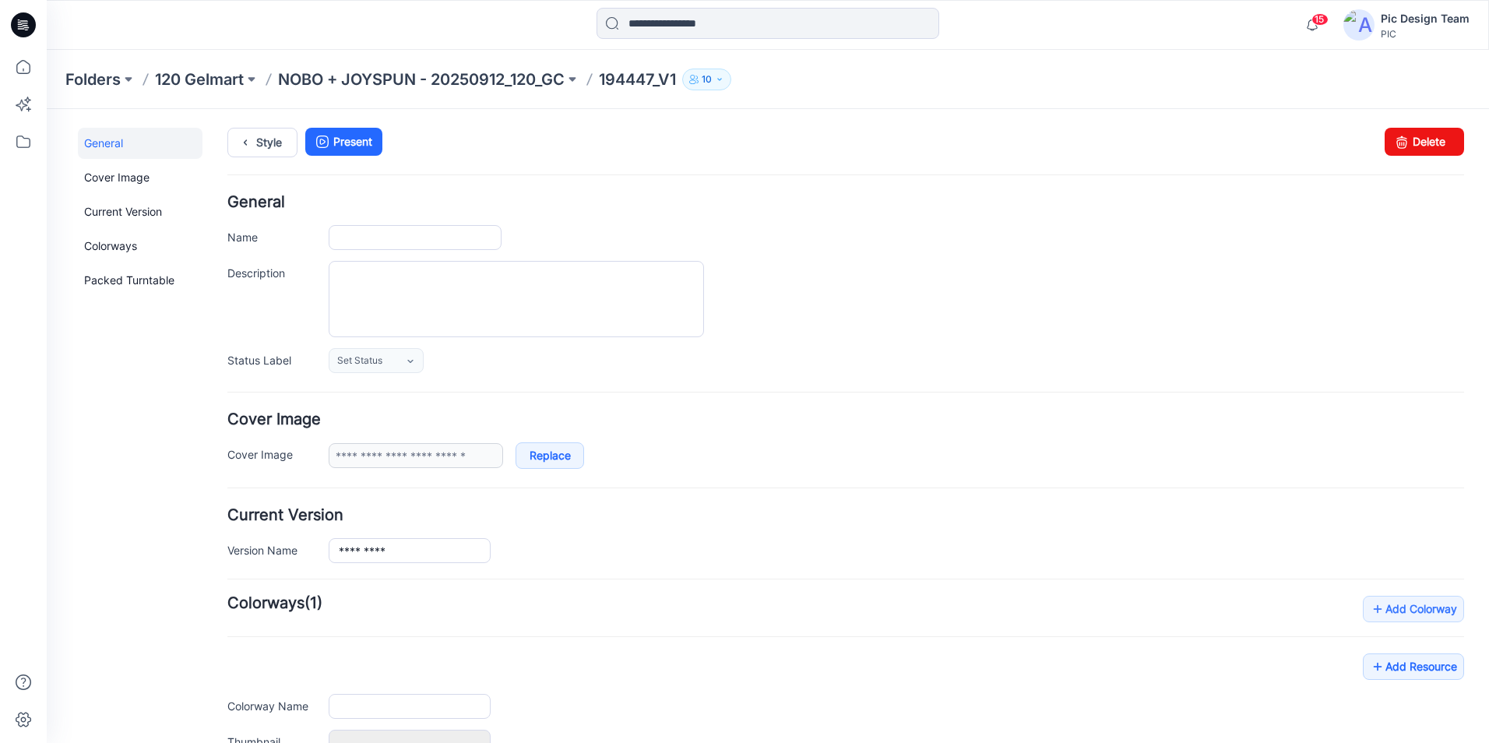
type input "*********"
type input "**********"
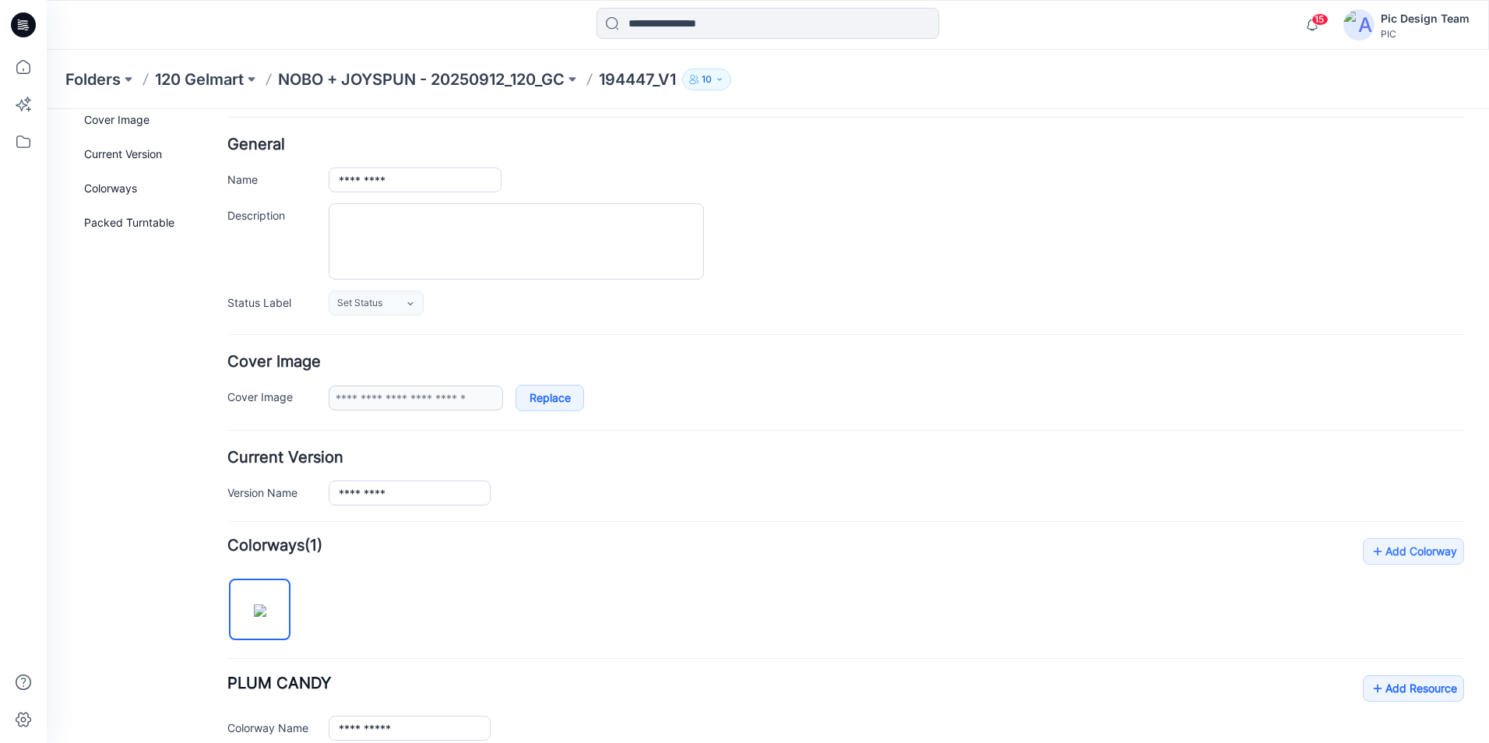
scroll to position [234, 0]
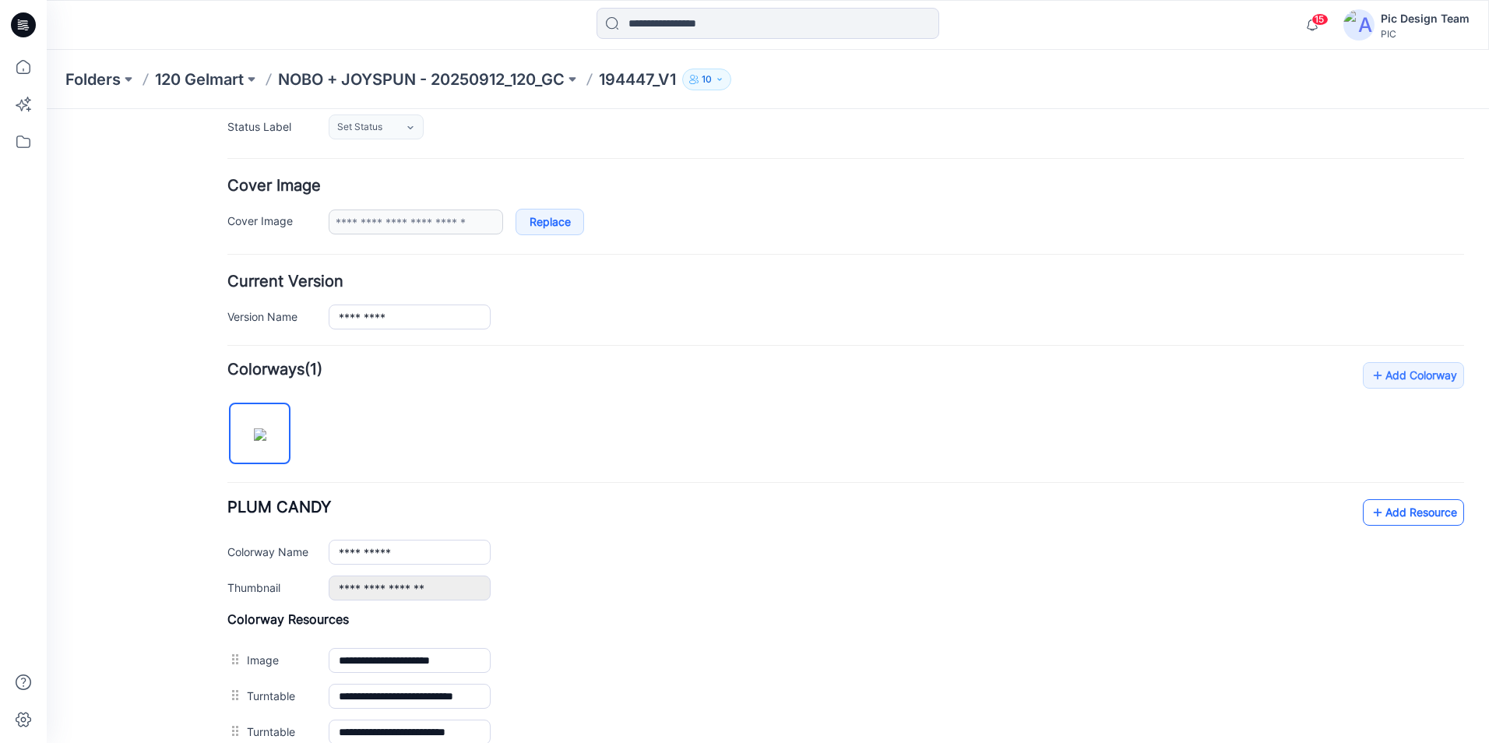
click at [1414, 512] on link "Add Resource" at bounding box center [1412, 512] width 101 height 26
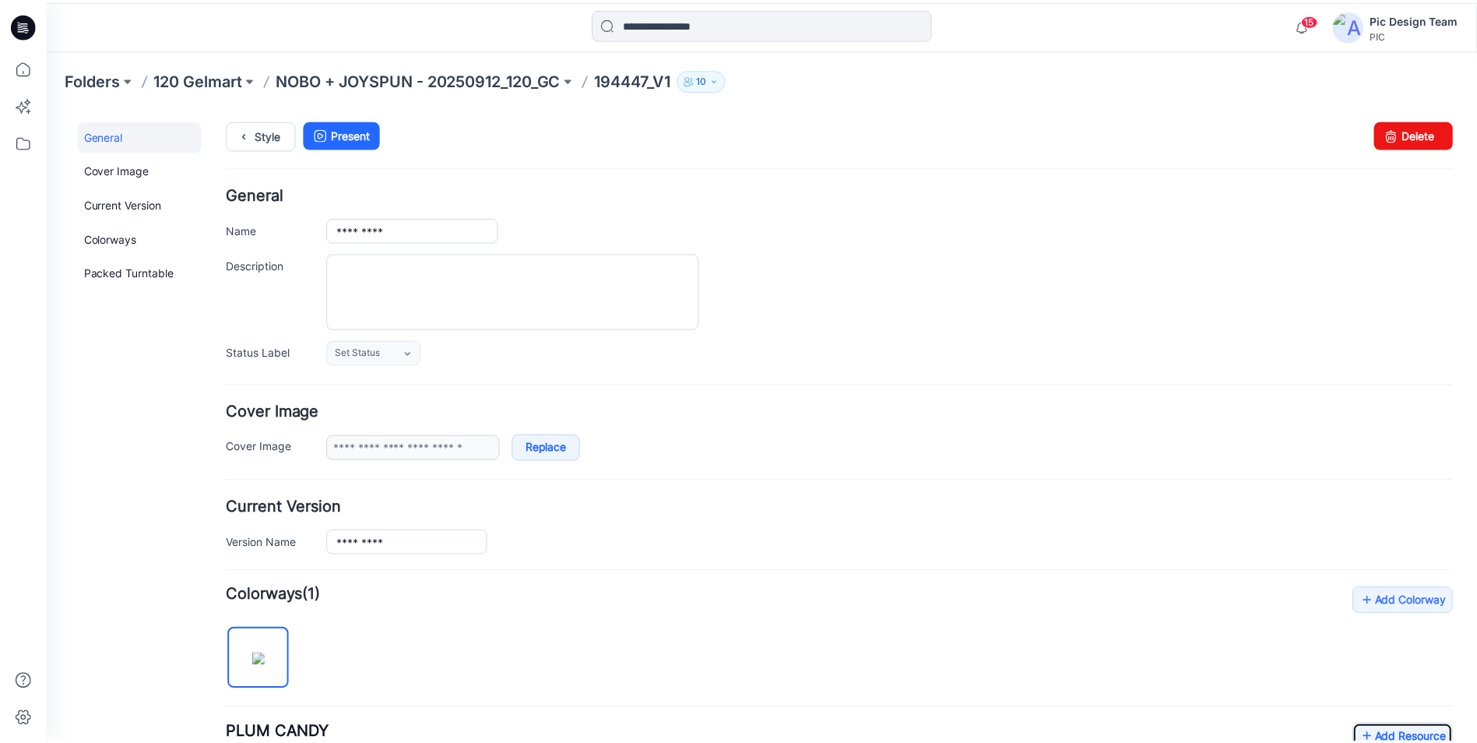
scroll to position [0, 0]
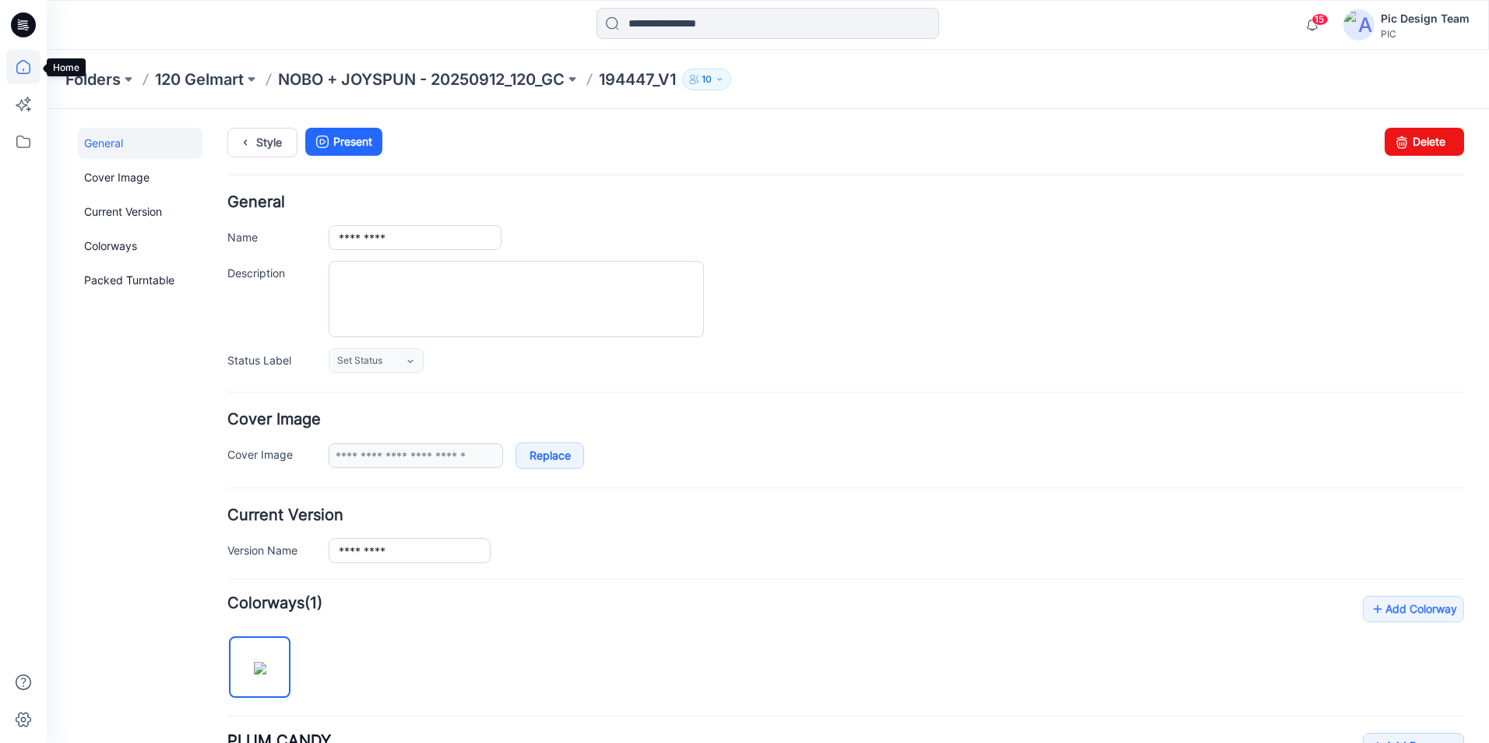
click at [20, 75] on icon at bounding box center [23, 67] width 34 height 34
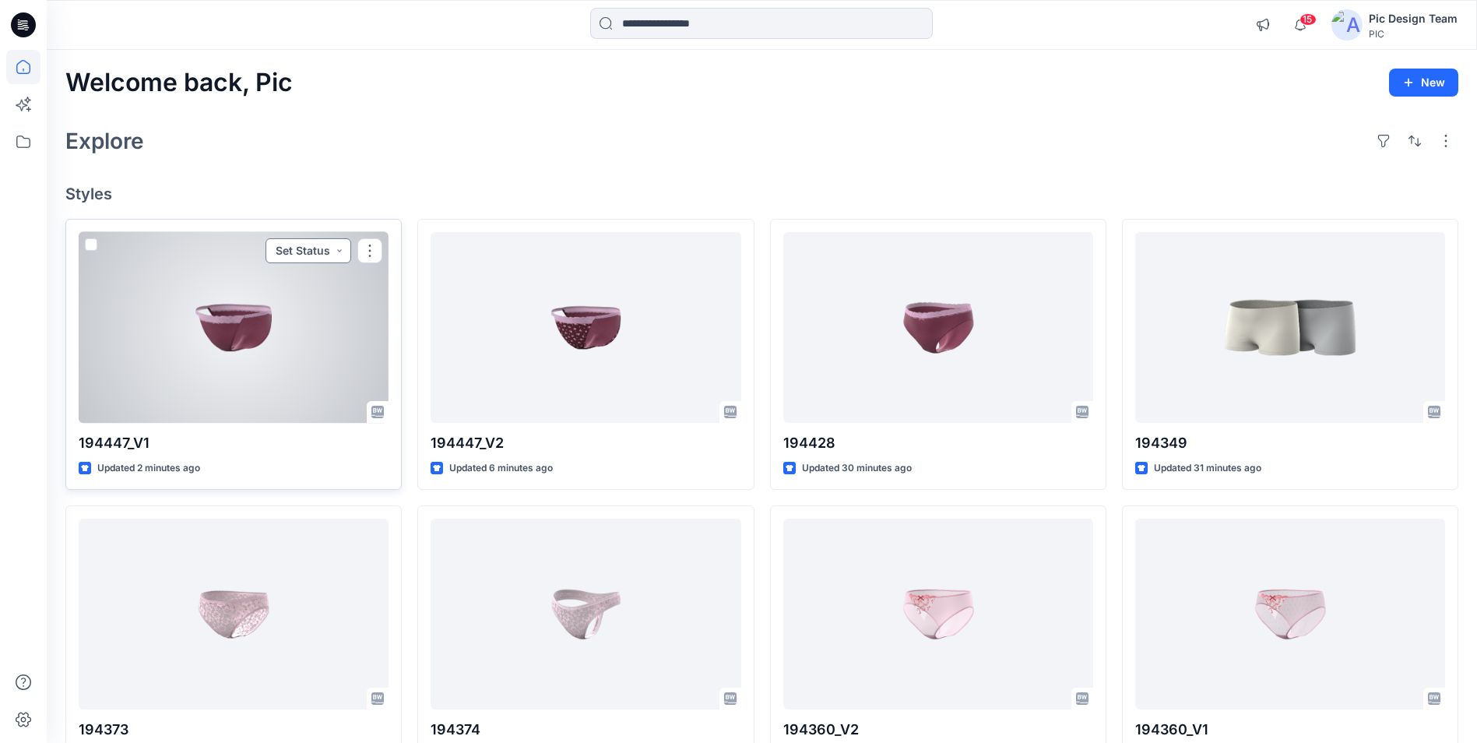
click at [335, 251] on button "Set Status" at bounding box center [308, 250] width 86 height 25
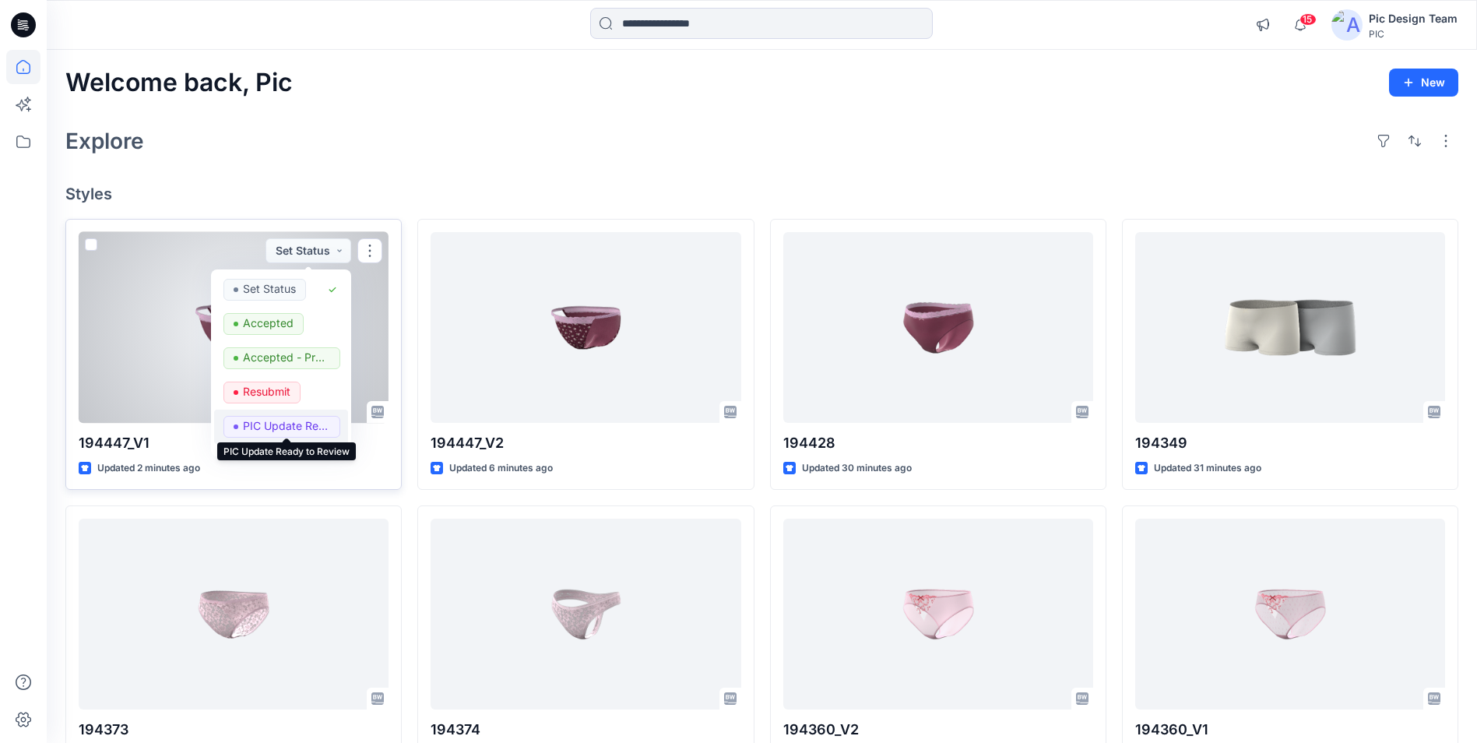
click at [286, 425] on p "PIC Update Ready to Review" at bounding box center [286, 426] width 87 height 20
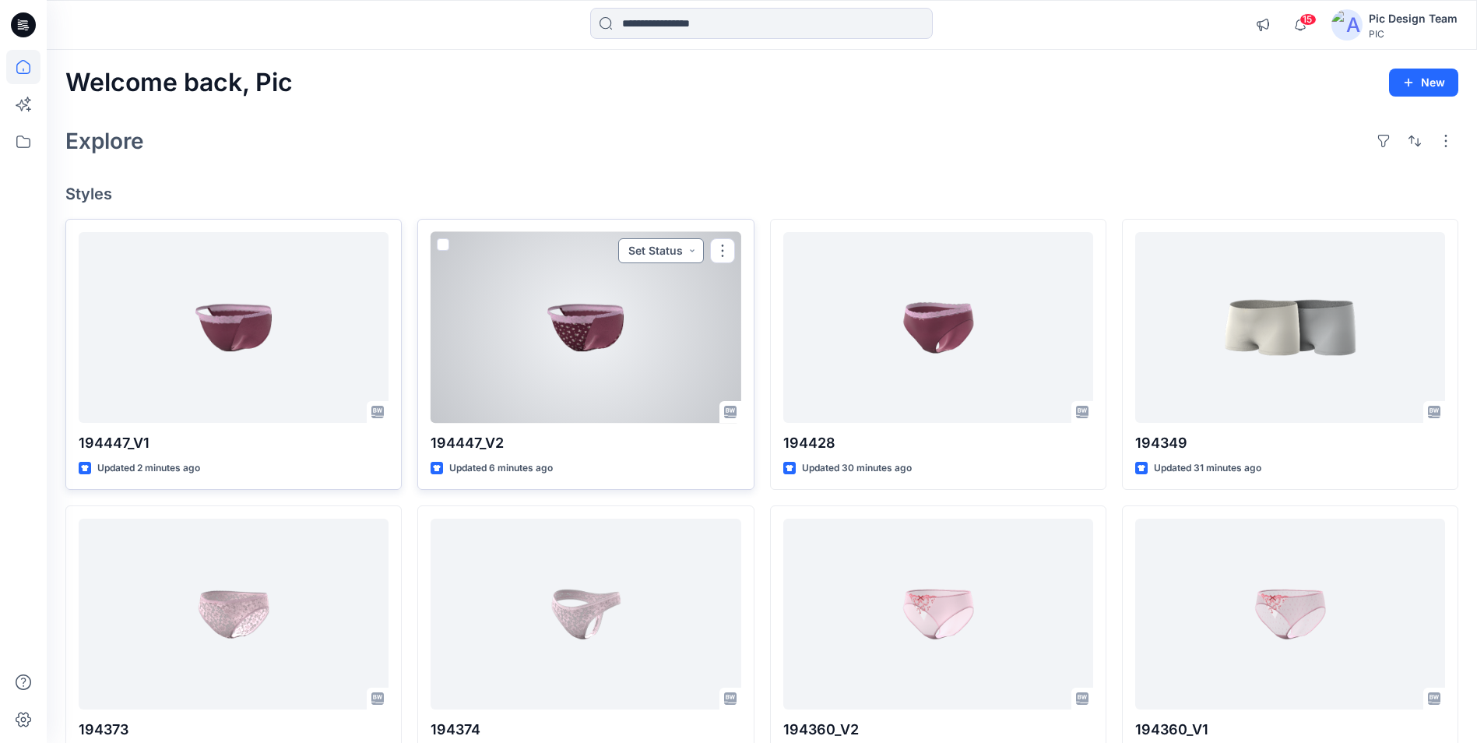
click at [691, 252] on button "Set Status" at bounding box center [661, 250] width 86 height 25
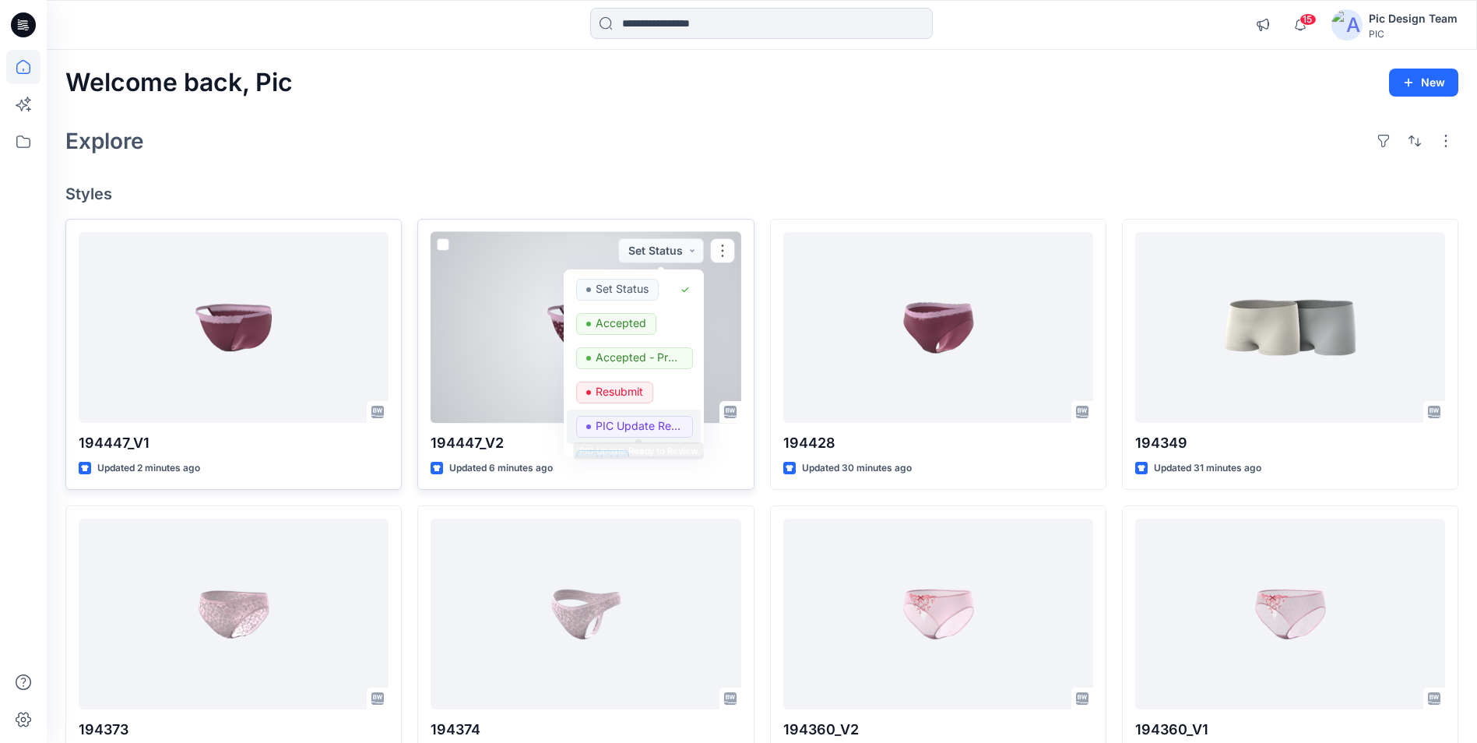
click at [607, 420] on p "PIC Update Ready to Review" at bounding box center [639, 426] width 87 height 20
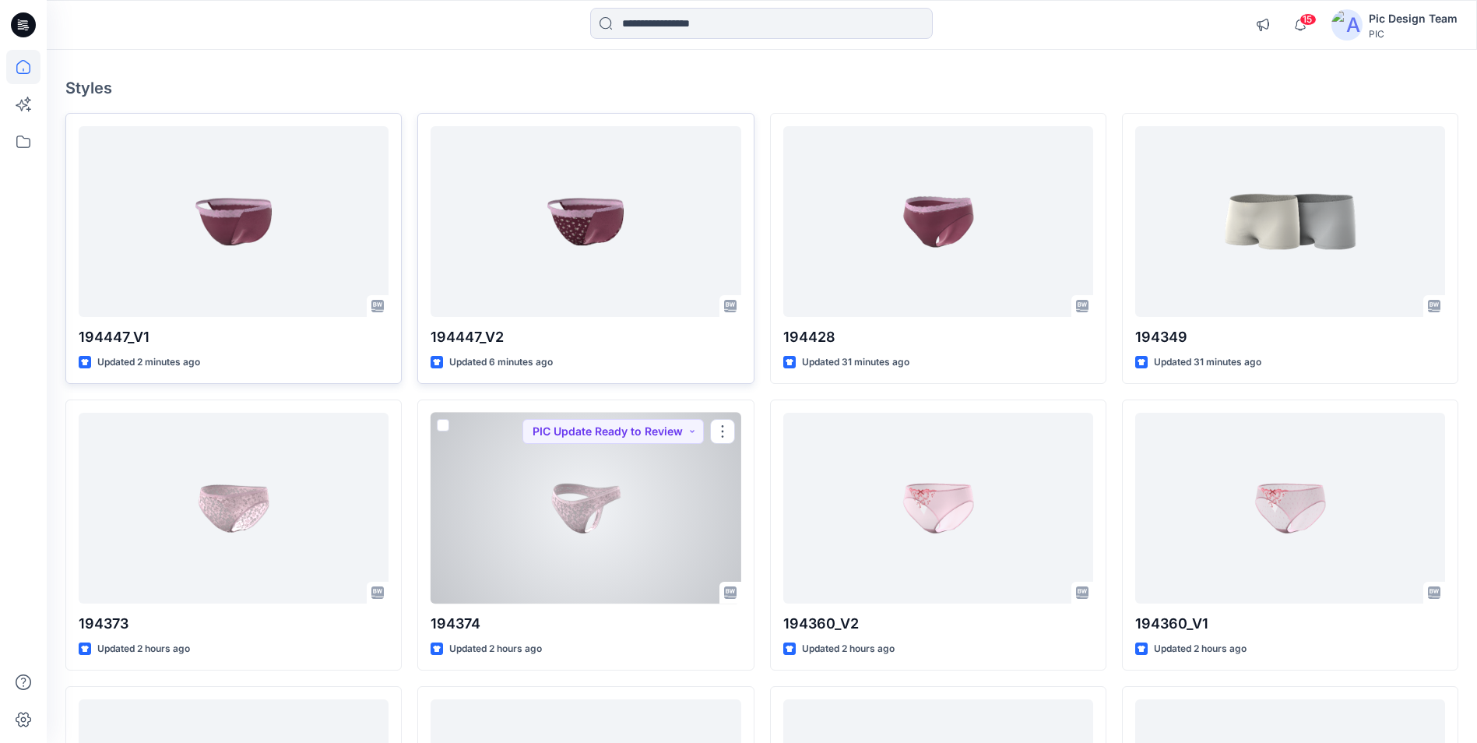
scroll to position [78, 0]
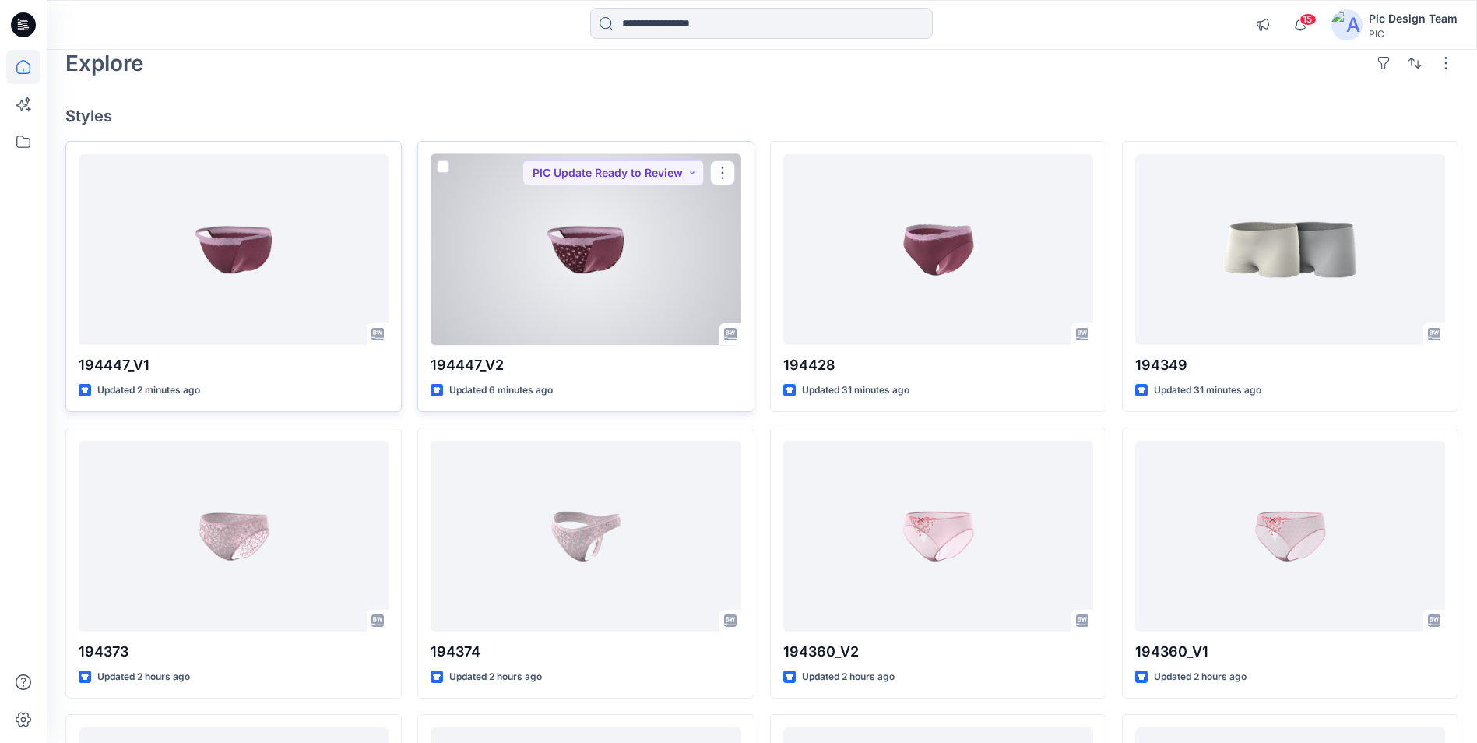
click at [613, 291] on div at bounding box center [586, 249] width 310 height 191
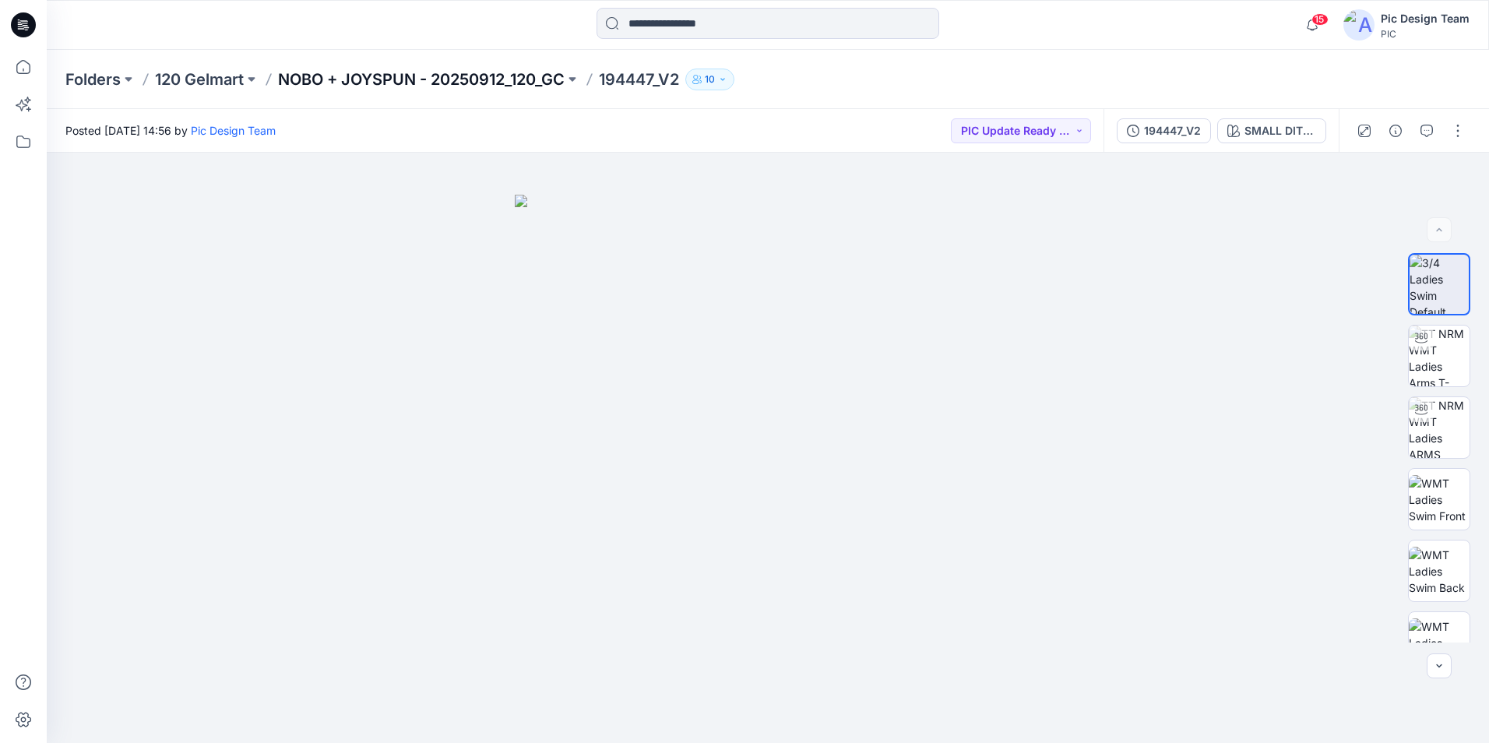
click at [508, 79] on p "NOBO + JOYSPUN - 20250912_120_GC" at bounding box center [421, 80] width 286 height 22
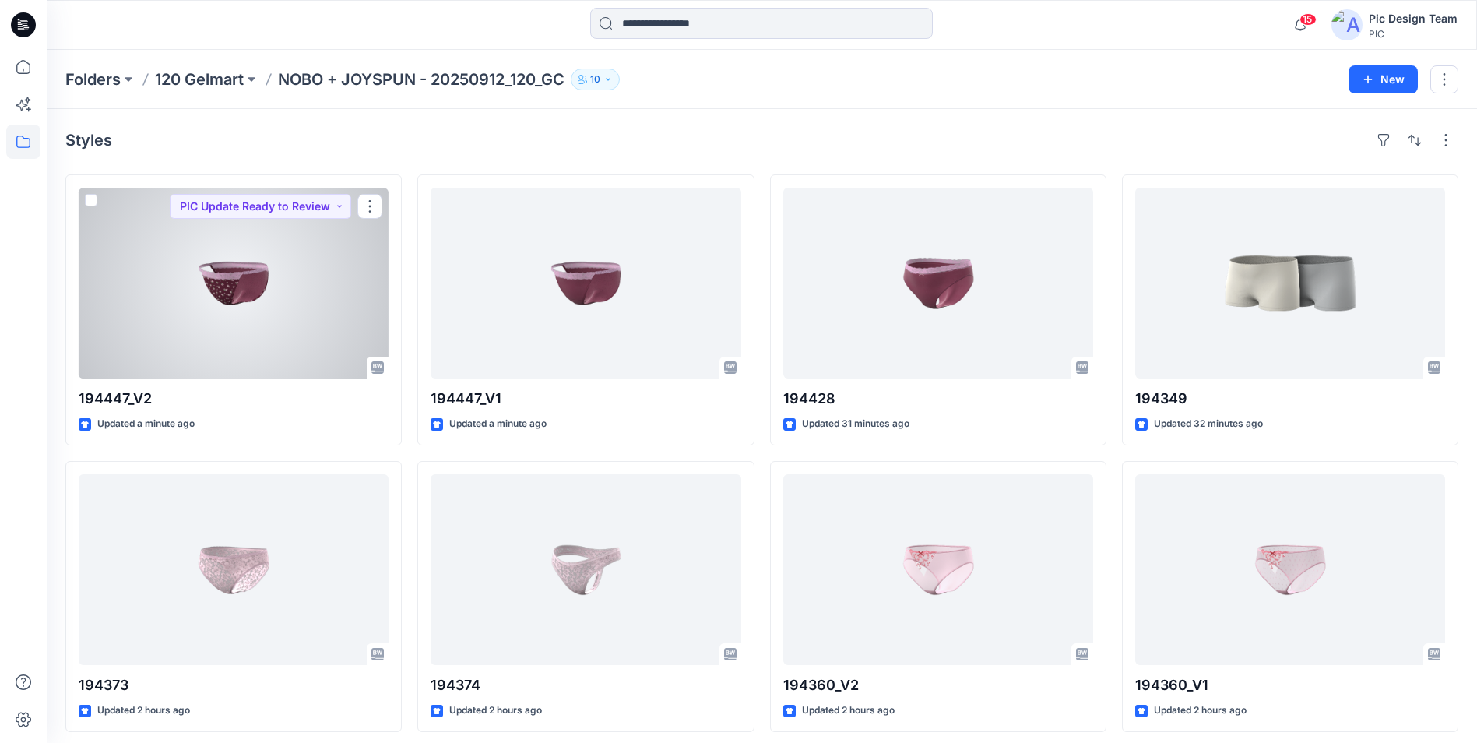
click at [332, 311] on div at bounding box center [234, 283] width 310 height 191
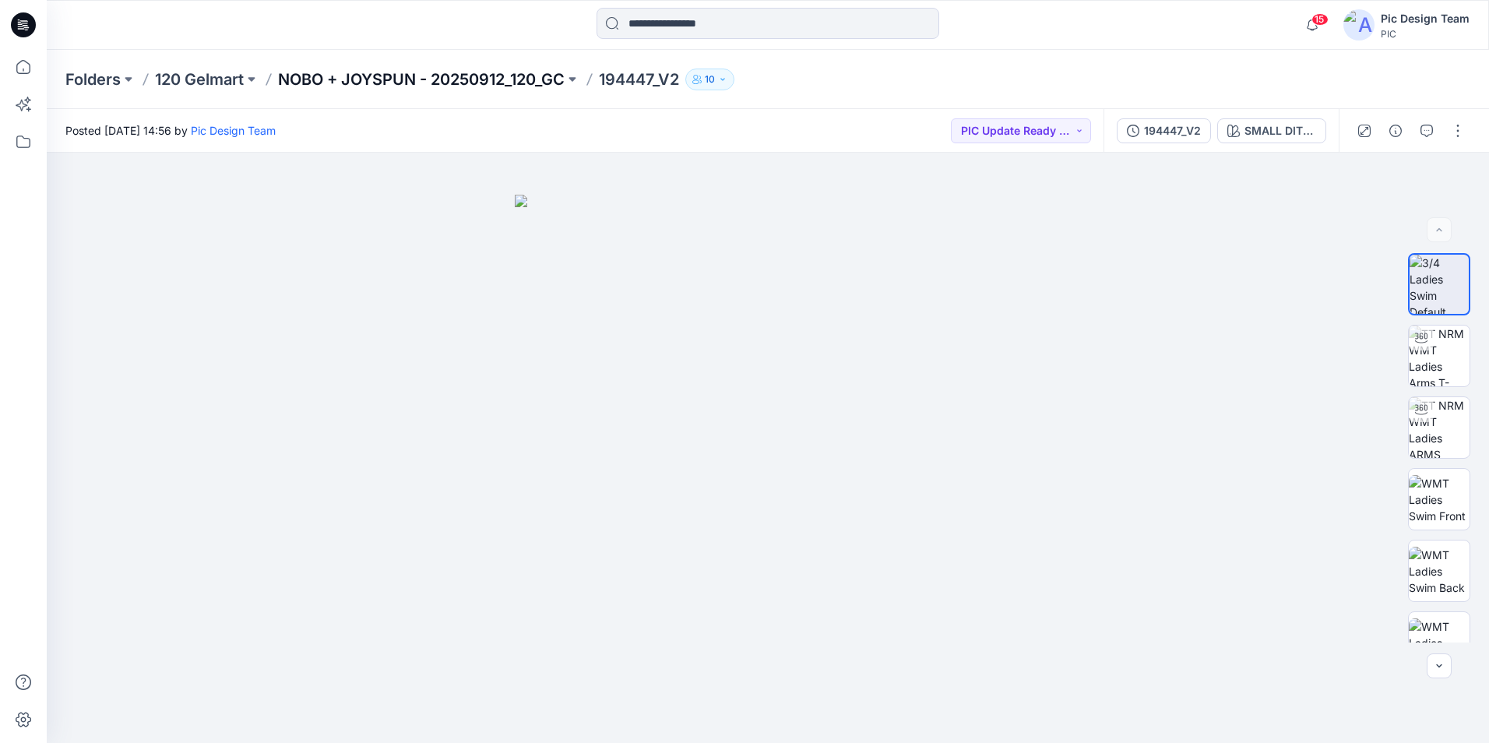
click at [454, 76] on p "NOBO + JOYSPUN - 20250912_120_GC" at bounding box center [421, 80] width 286 height 22
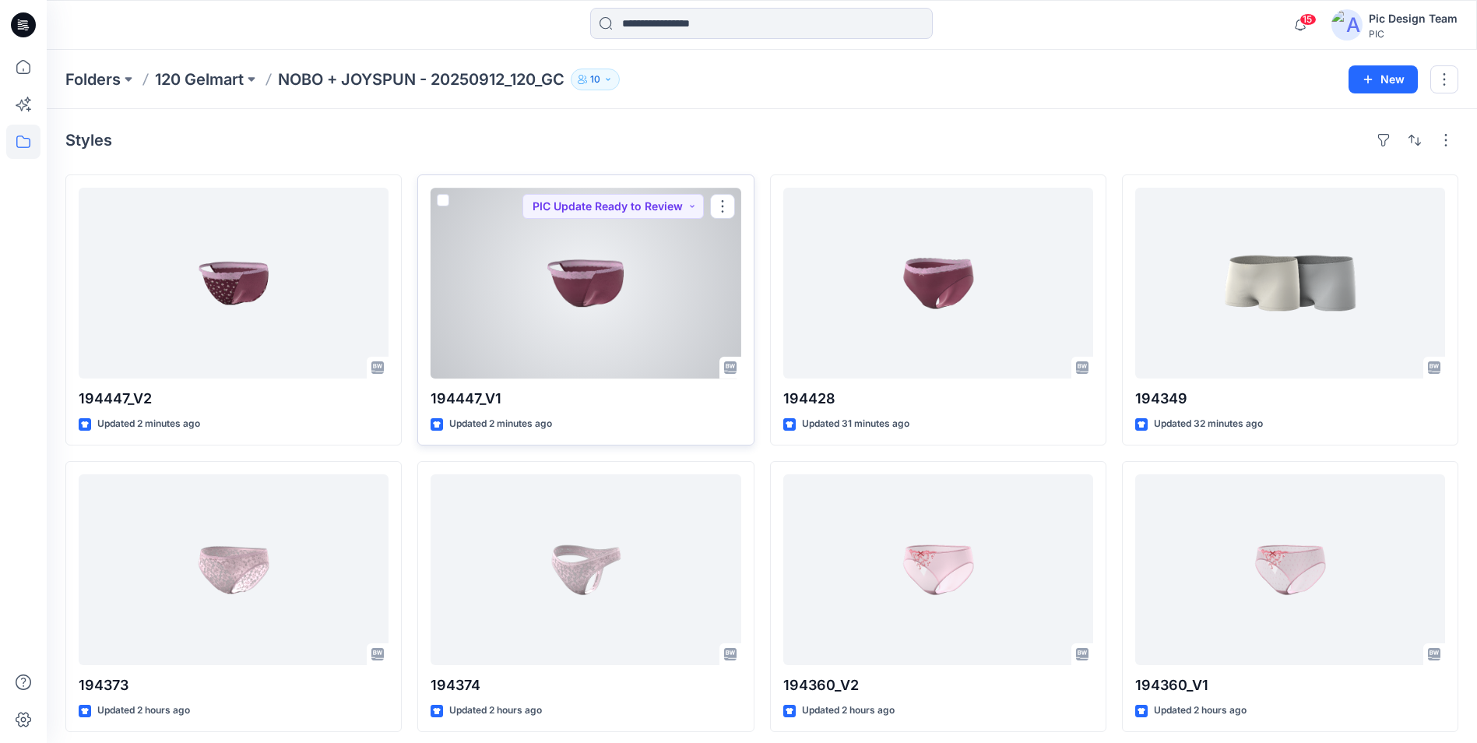
click at [592, 315] on div at bounding box center [586, 283] width 310 height 191
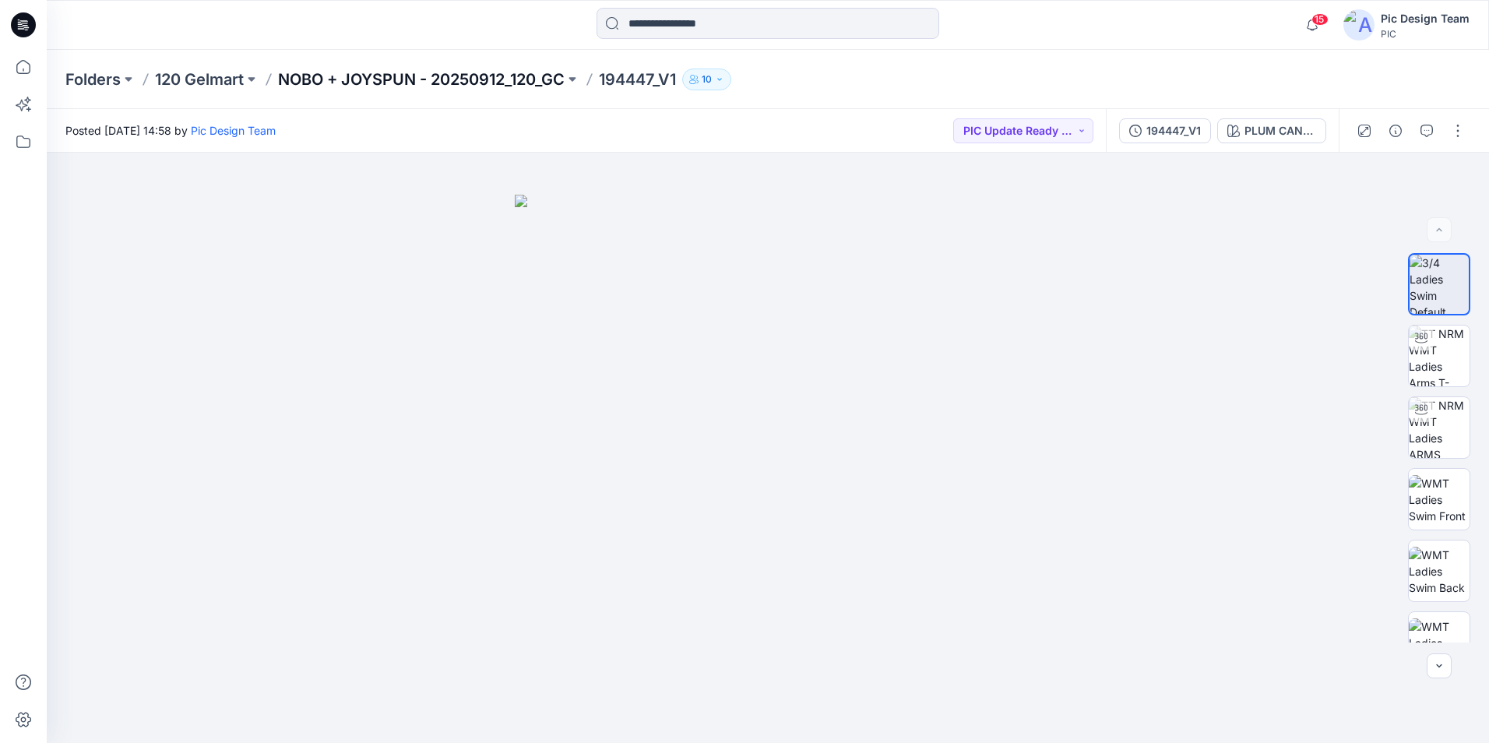
click at [361, 81] on p "NOBO + JOYSPUN - 20250912_120_GC" at bounding box center [421, 80] width 286 height 22
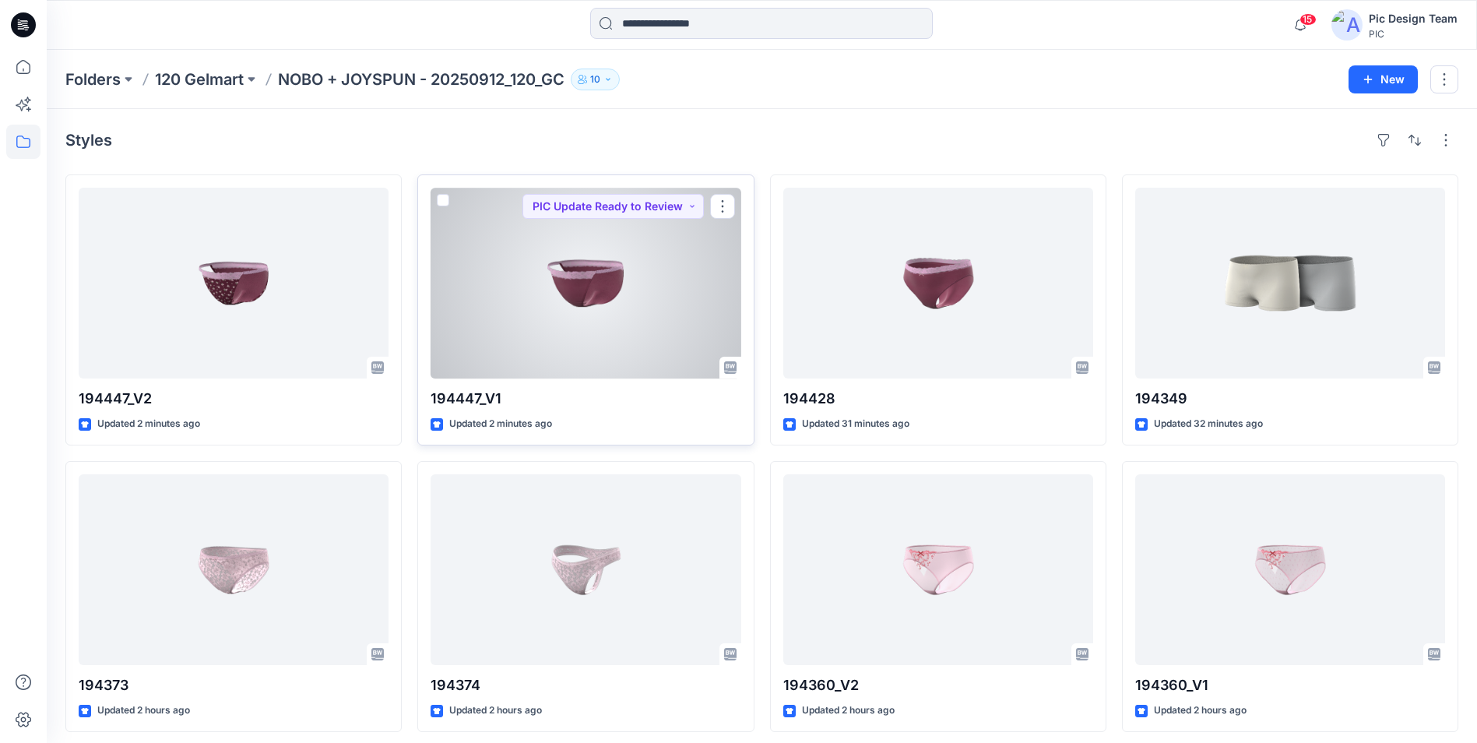
scroll to position [78, 0]
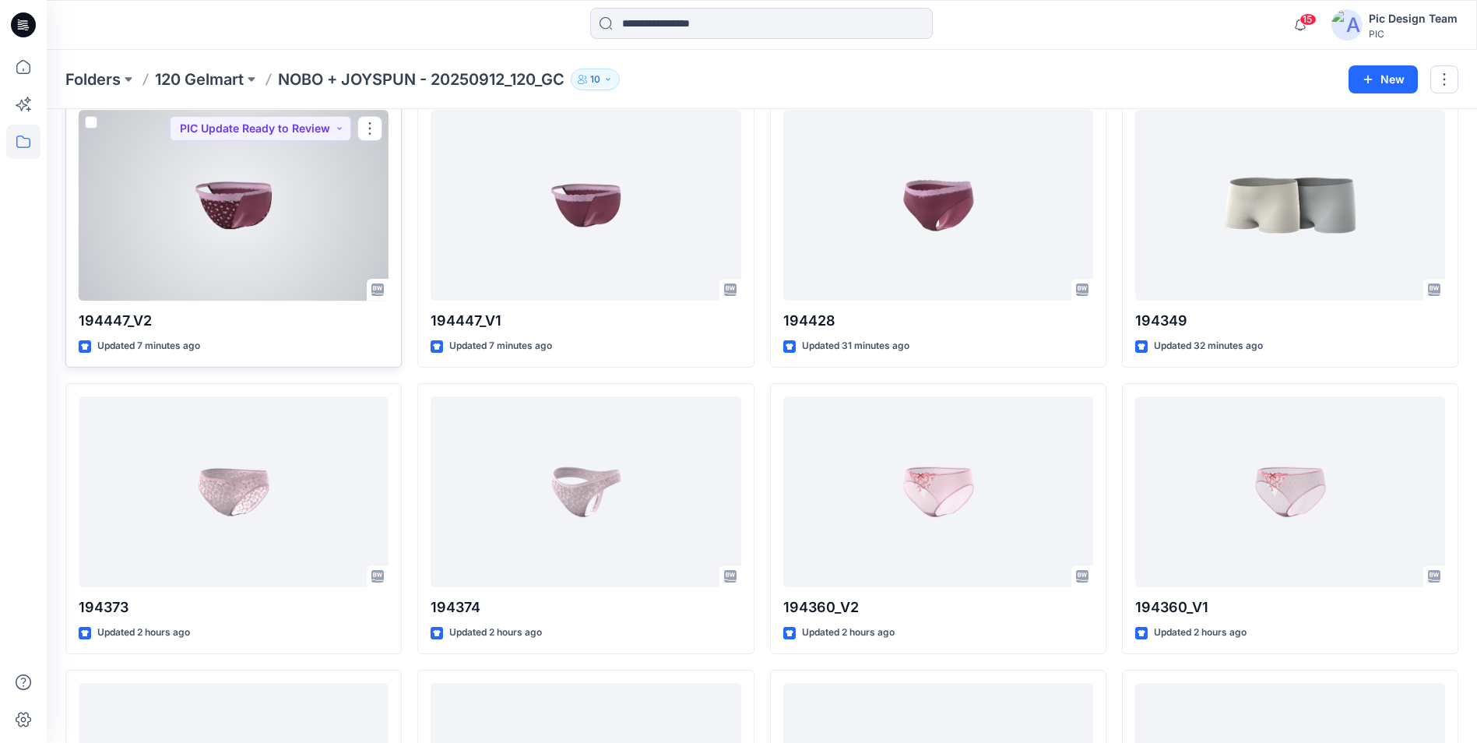
click at [278, 268] on div at bounding box center [234, 205] width 310 height 191
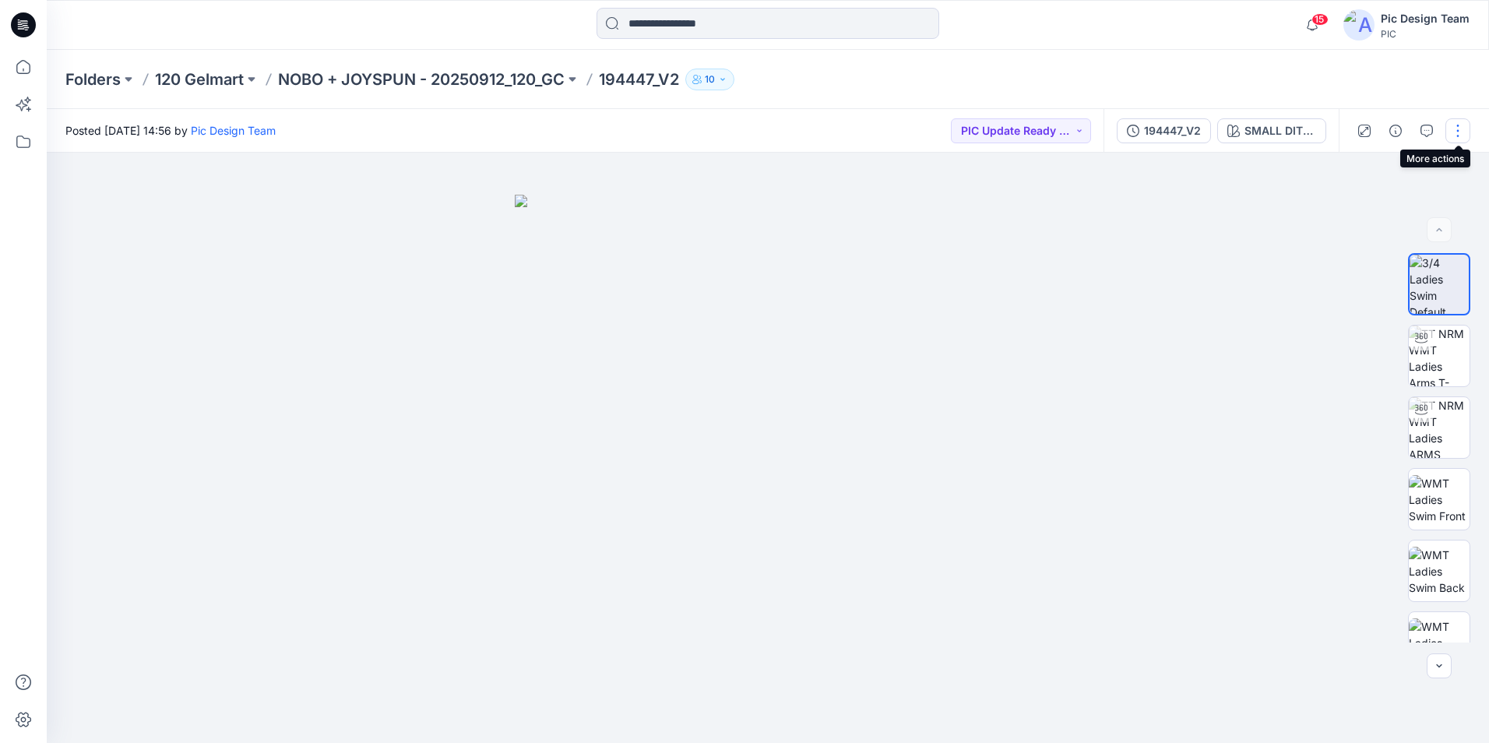
click at [1453, 131] on button "button" at bounding box center [1457, 130] width 25 height 25
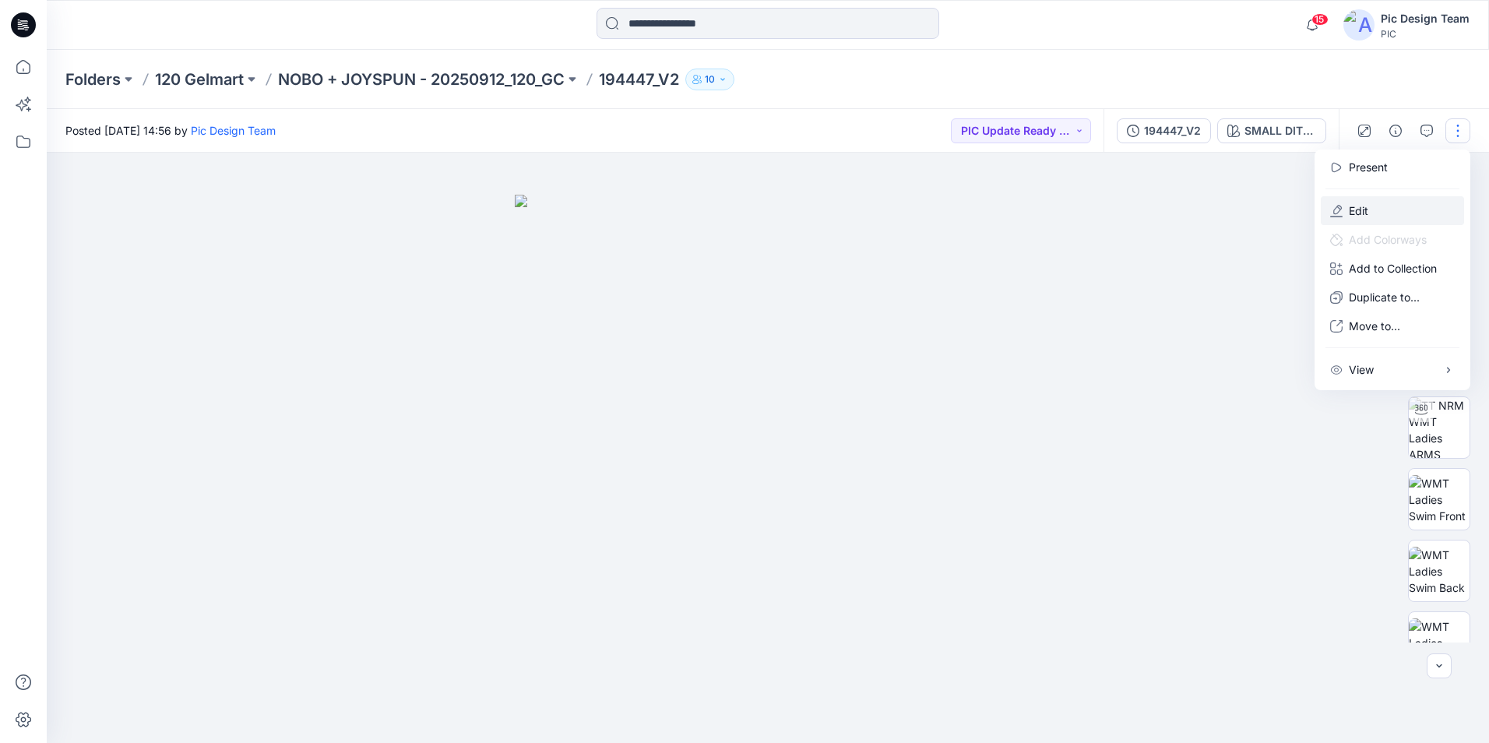
click at [1347, 209] on button "Edit" at bounding box center [1391, 210] width 143 height 29
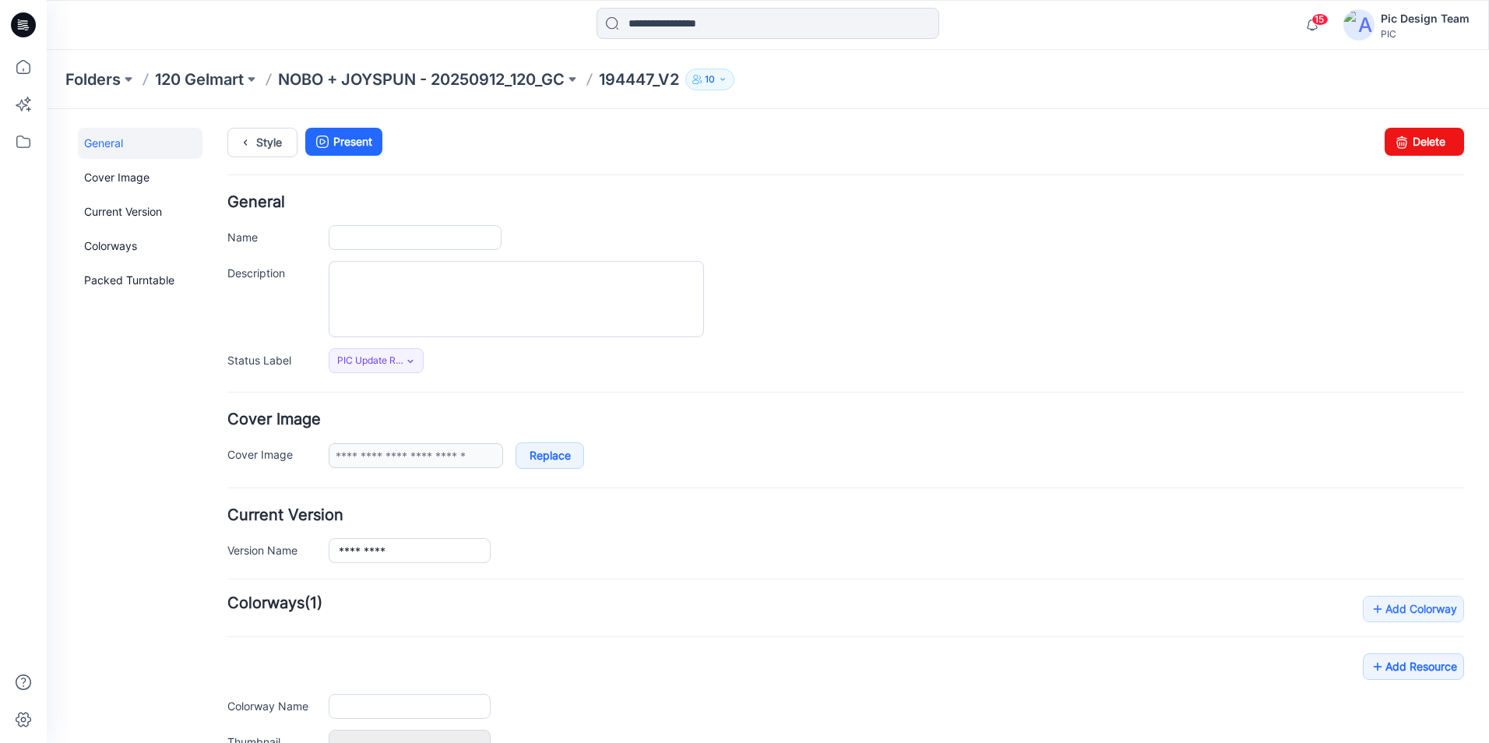
type input "*********"
type input "**********"
click at [553, 75] on p "NOBO + JOYSPUN - 20250912_120_GC" at bounding box center [421, 80] width 286 height 22
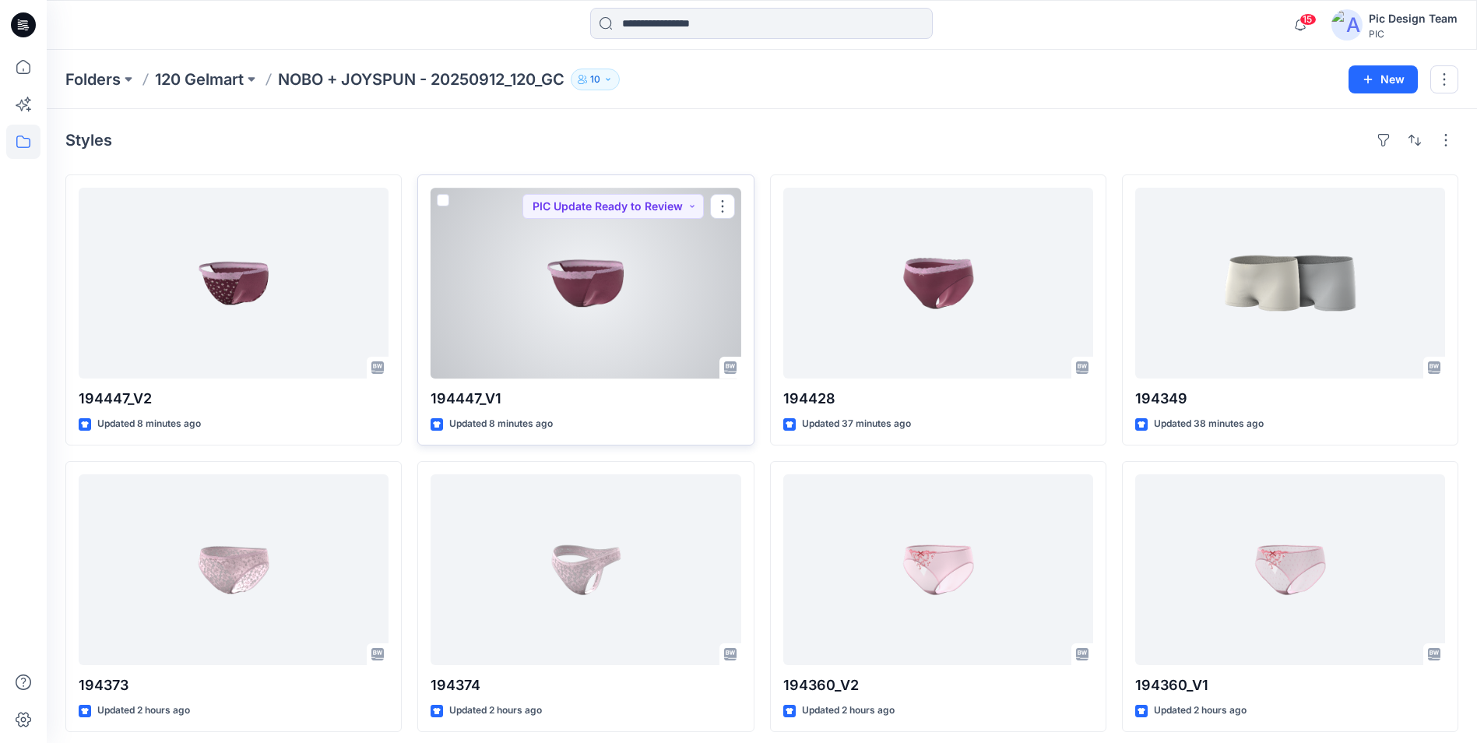
click at [652, 336] on div at bounding box center [586, 283] width 310 height 191
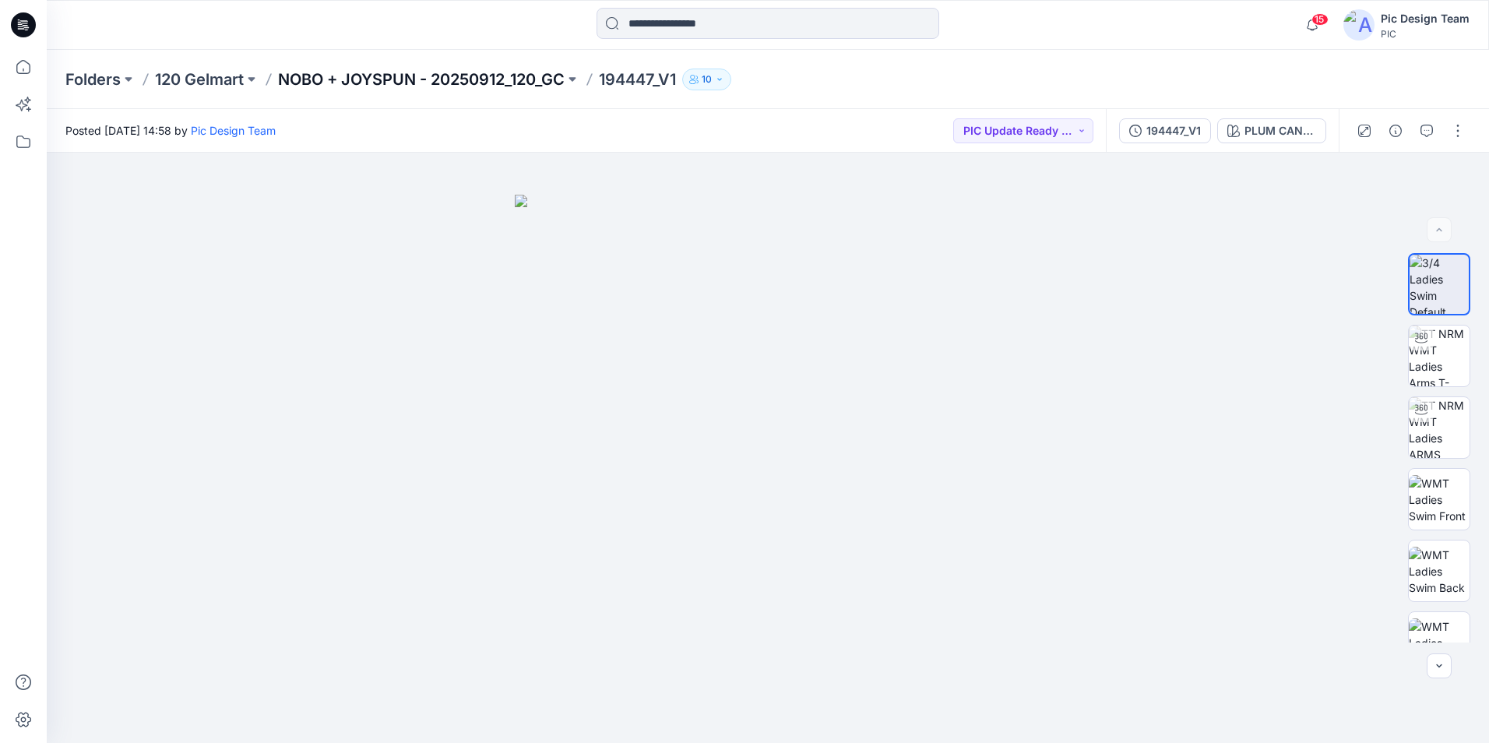
click at [475, 83] on p "NOBO + JOYSPUN - 20250912_120_GC" at bounding box center [421, 80] width 286 height 22
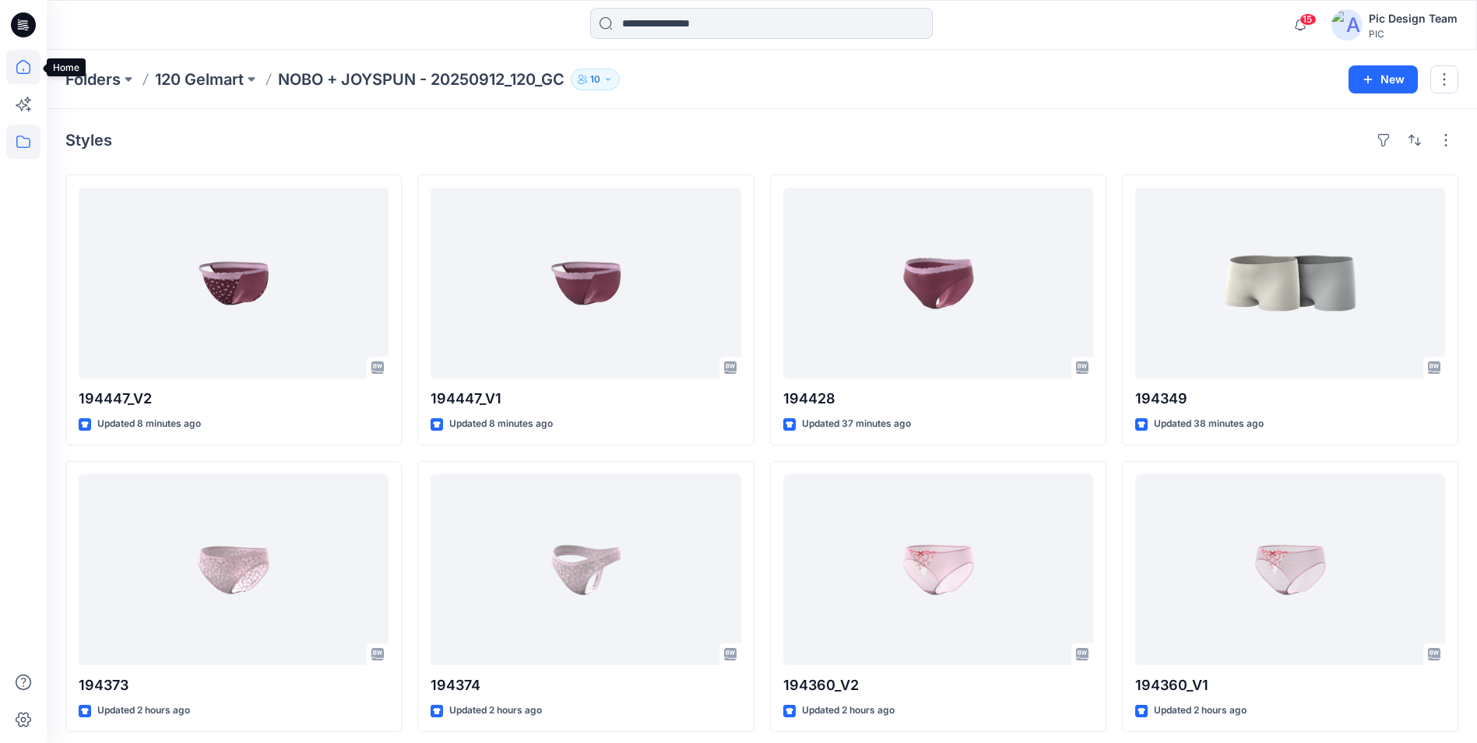
click at [19, 65] on icon at bounding box center [23, 67] width 34 height 34
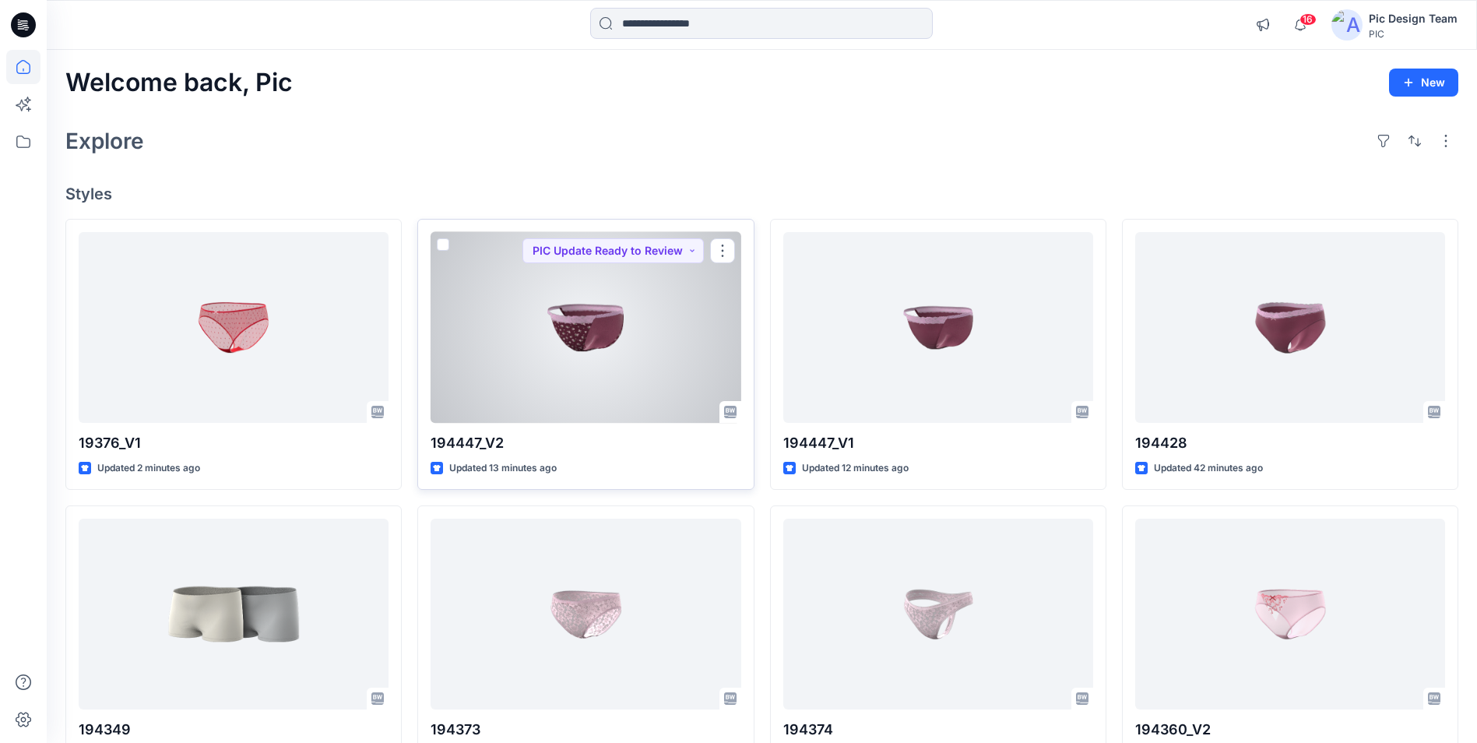
click at [686, 385] on div at bounding box center [586, 327] width 310 height 191
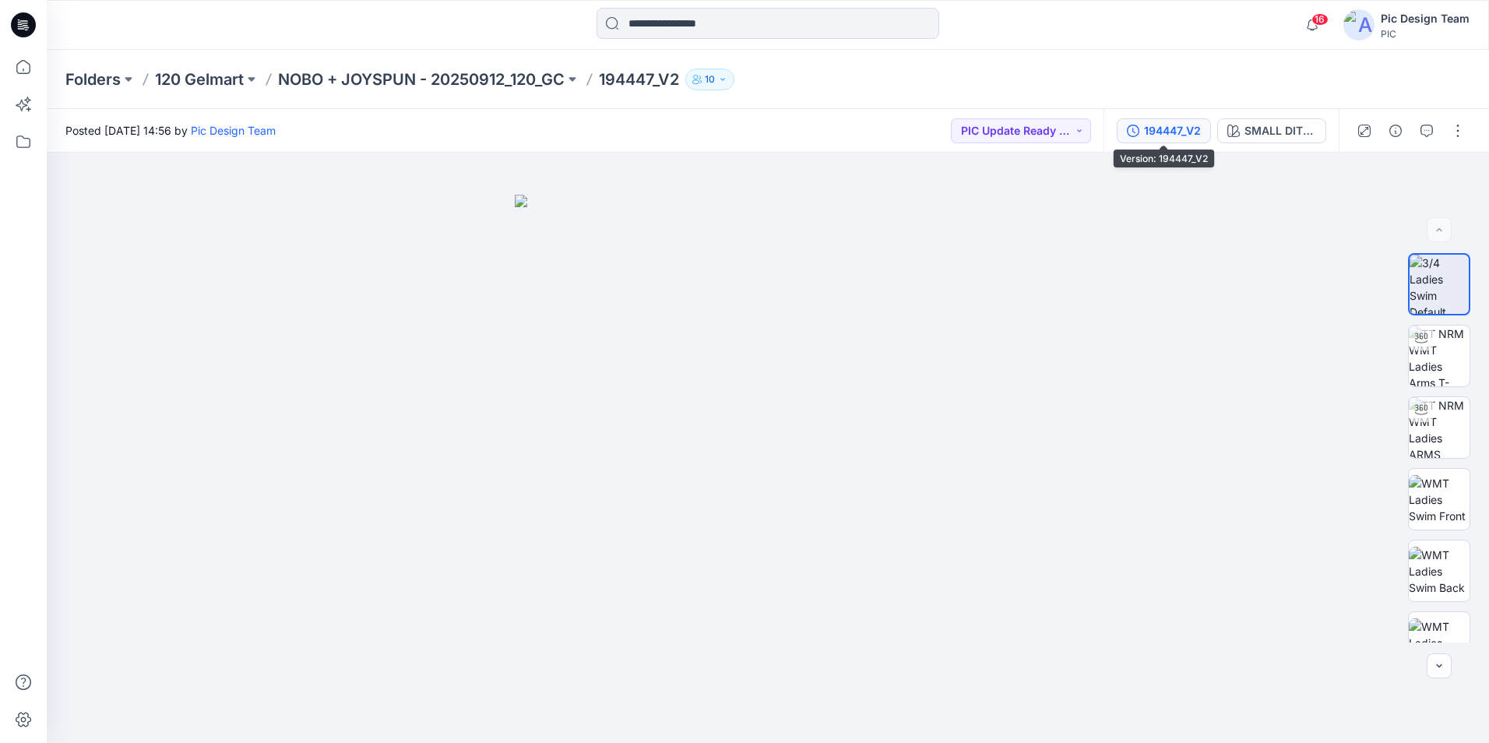
click at [1176, 137] on div "194447_V2" at bounding box center [1172, 130] width 57 height 17
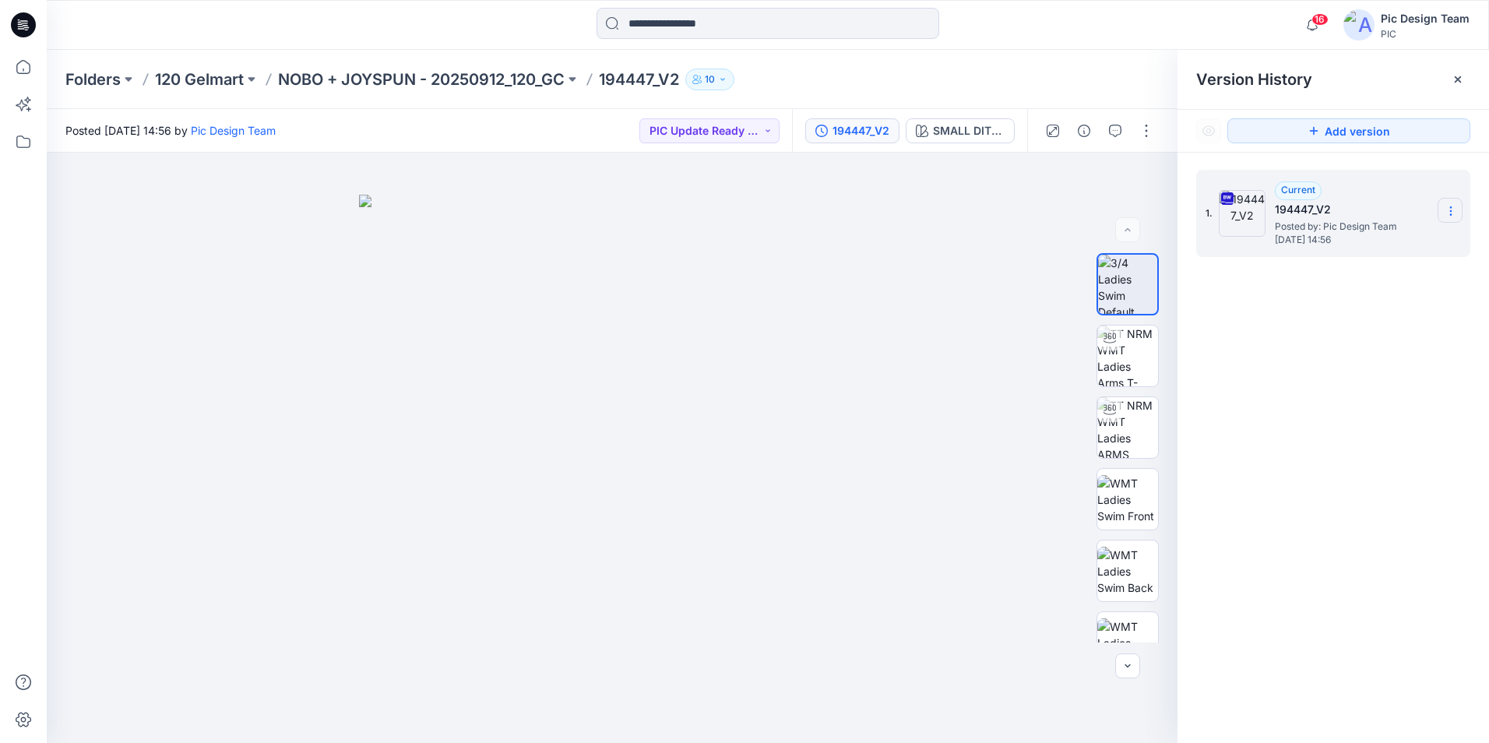
click at [1445, 216] on icon at bounding box center [1450, 211] width 12 height 12
click at [1367, 480] on div "1. Current 194447_V2 Posted by: Pic Design Team [DATE] 14:56 Download Source BW…" at bounding box center [1332, 459] width 311 height 613
drag, startPoint x: 30, startPoint y: 62, endPoint x: 33, endPoint y: 71, distance: 9.8
click at [30, 62] on icon at bounding box center [23, 67] width 34 height 34
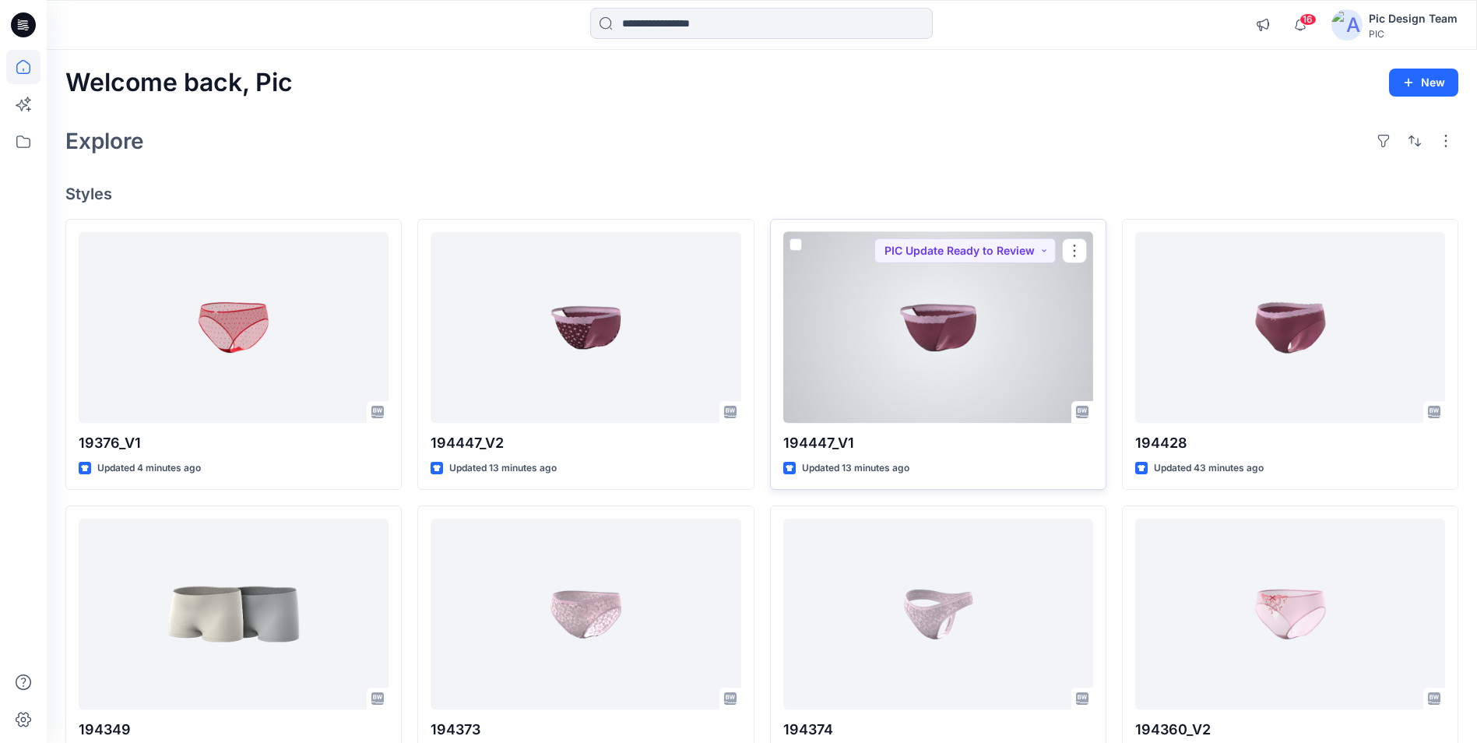
click at [958, 365] on div at bounding box center [938, 327] width 310 height 191
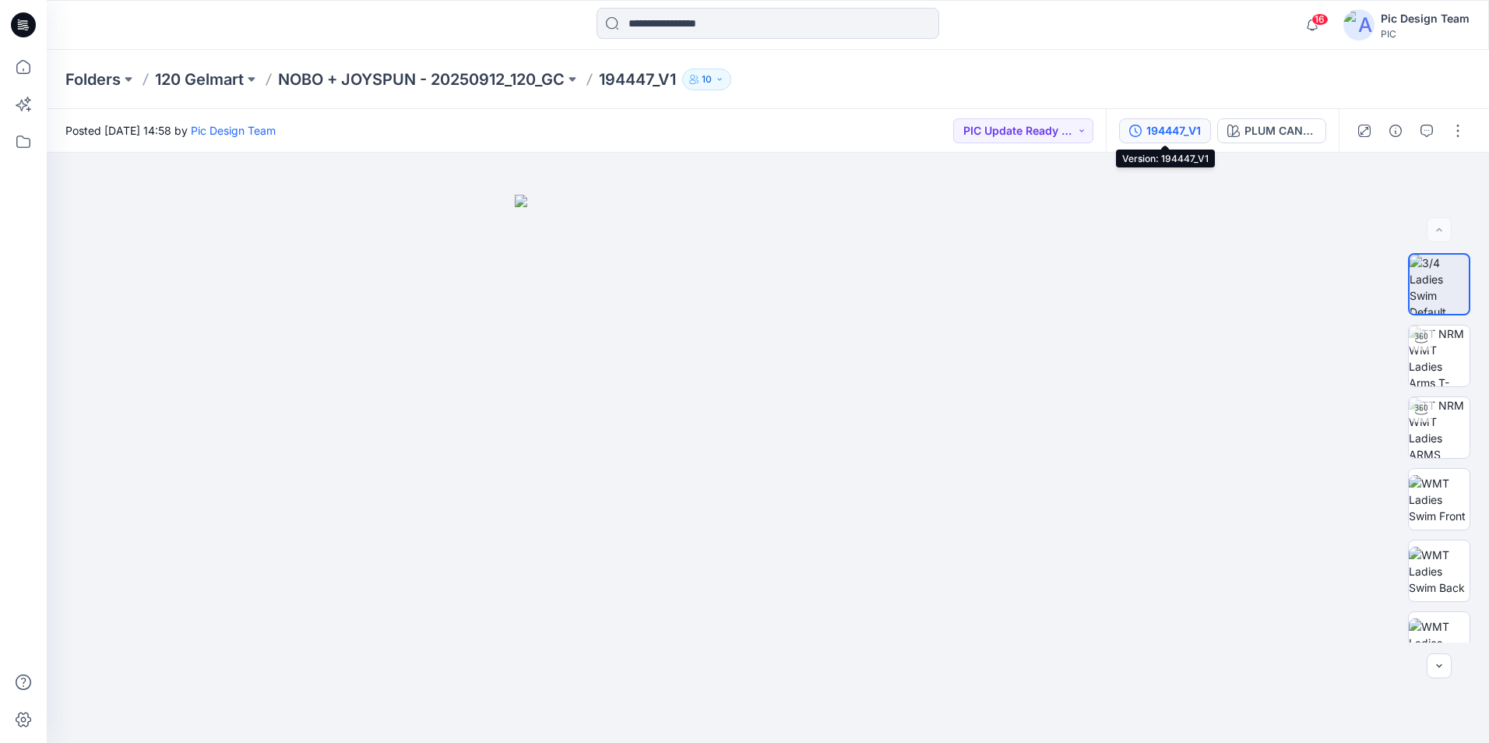
click at [1181, 133] on div "194447_V1" at bounding box center [1173, 130] width 54 height 17
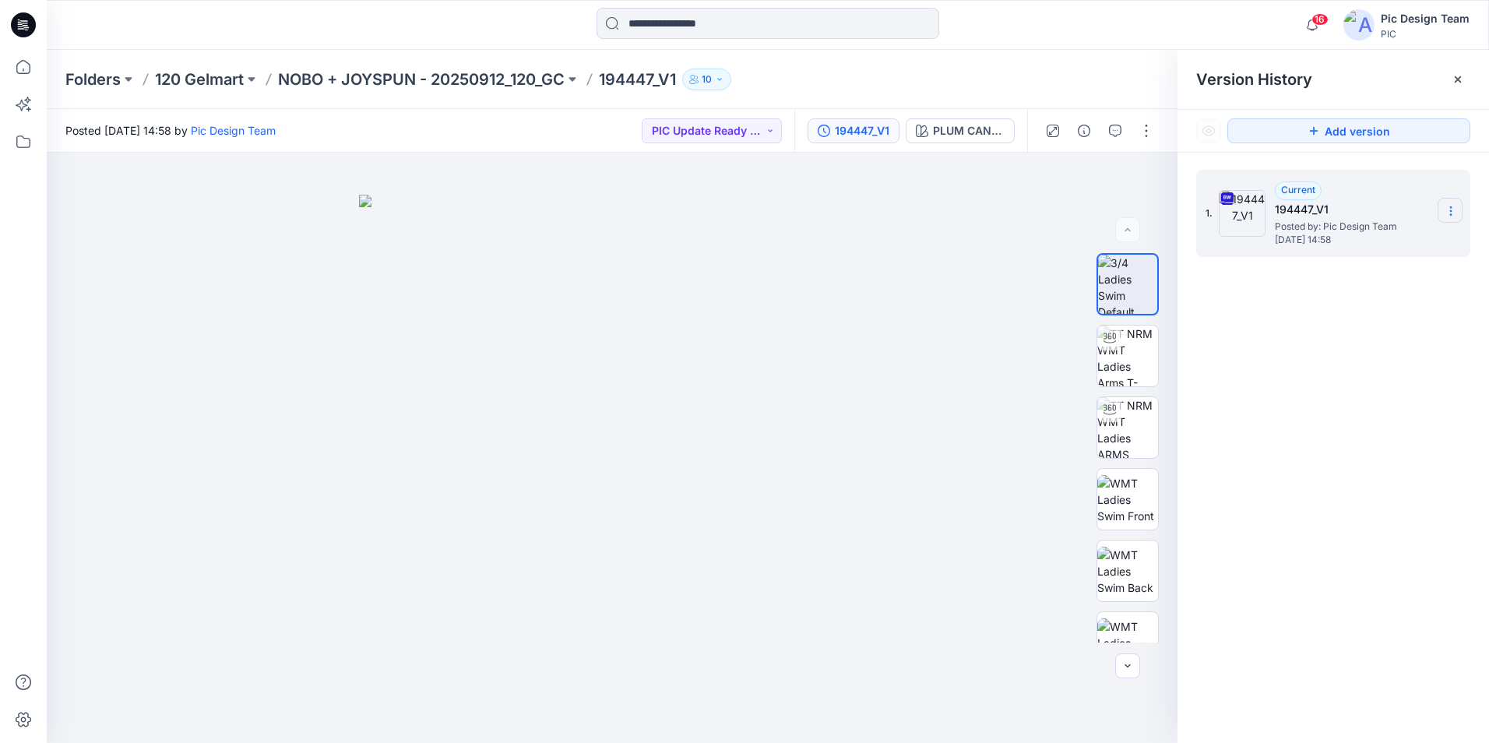
click at [1445, 215] on icon at bounding box center [1450, 211] width 12 height 12
click at [1361, 441] on div "1. Current 194447_V1 Posted by: Pic Design Team [DATE] 14:58 Download Source BW…" at bounding box center [1332, 459] width 311 height 613
click at [1148, 382] on img at bounding box center [1127, 355] width 61 height 61
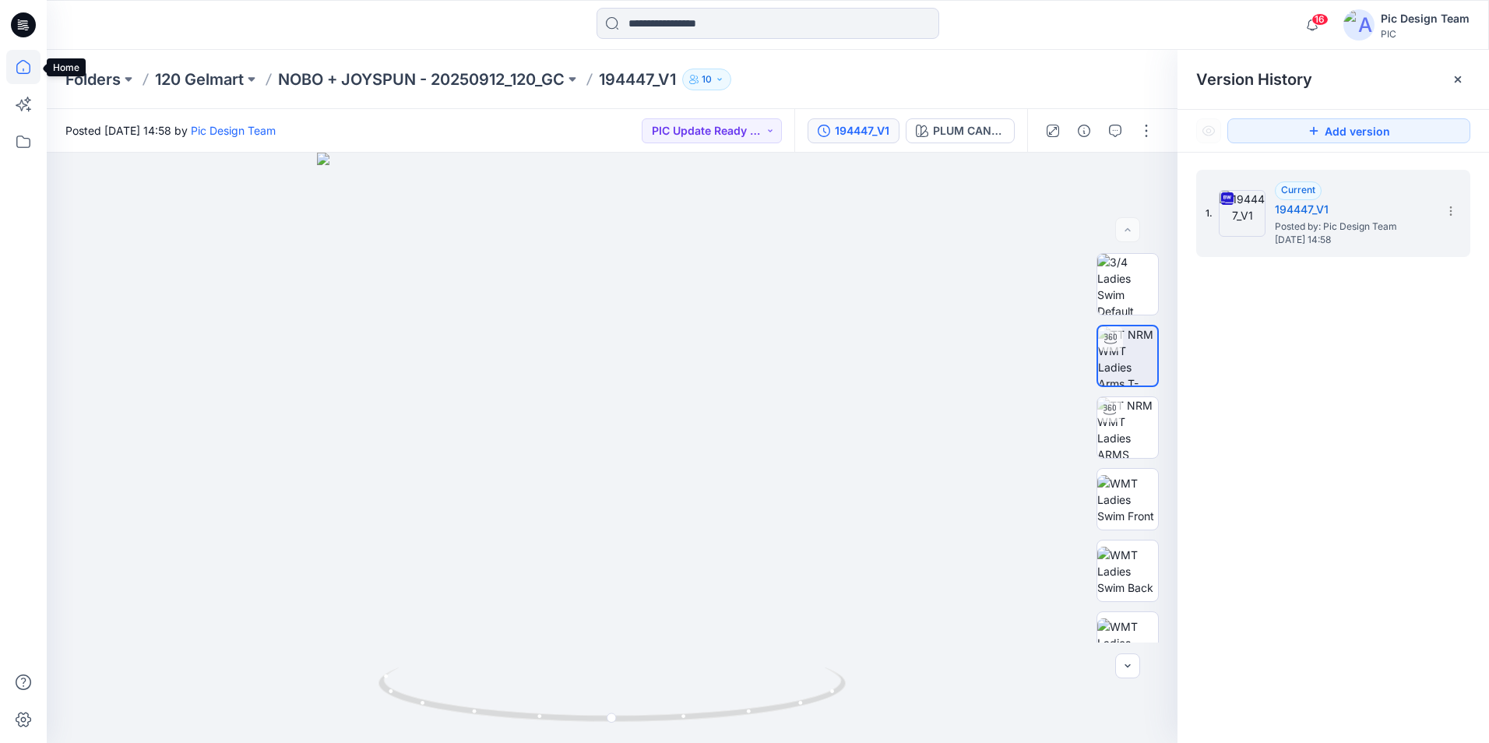
click at [27, 74] on icon at bounding box center [23, 67] width 34 height 34
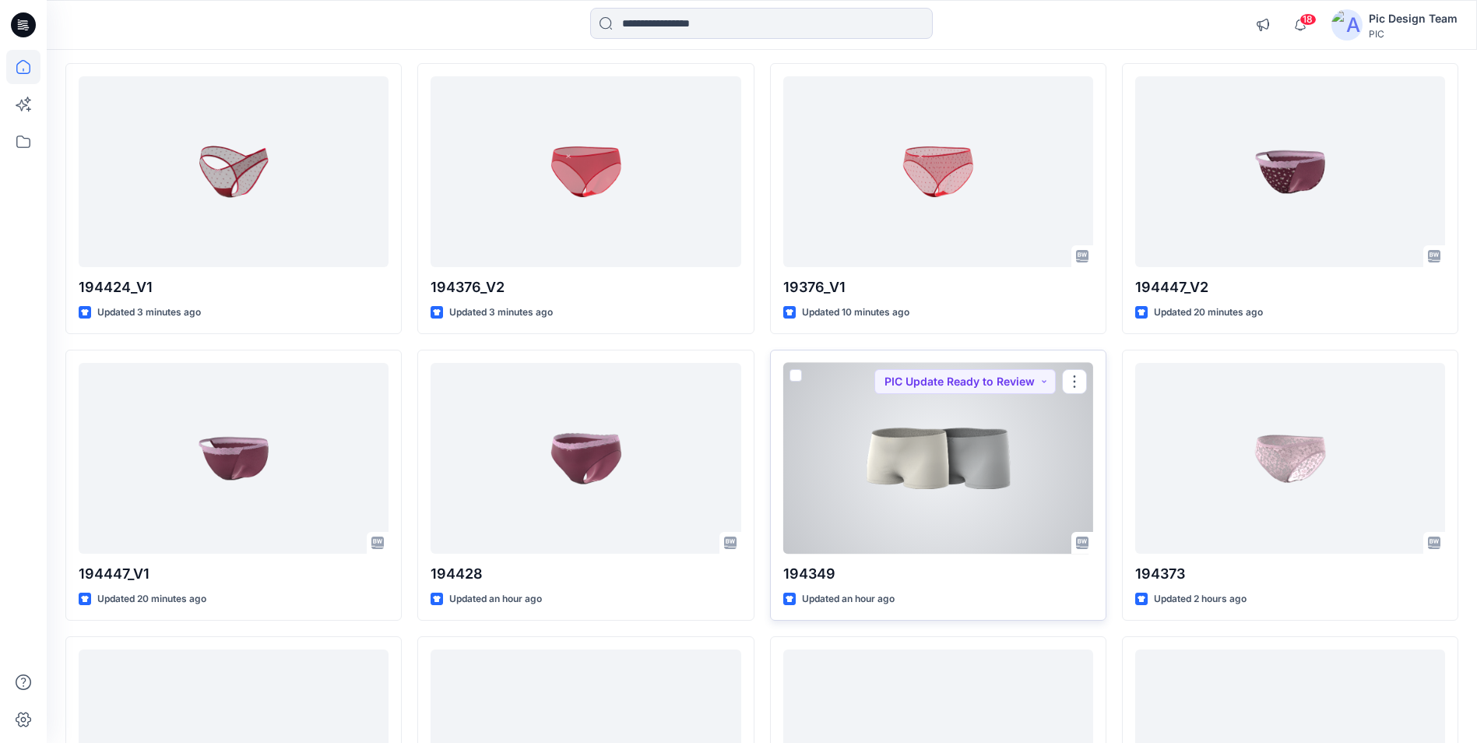
scroll to position [234, 0]
